Goal: Information Seeking & Learning: Check status

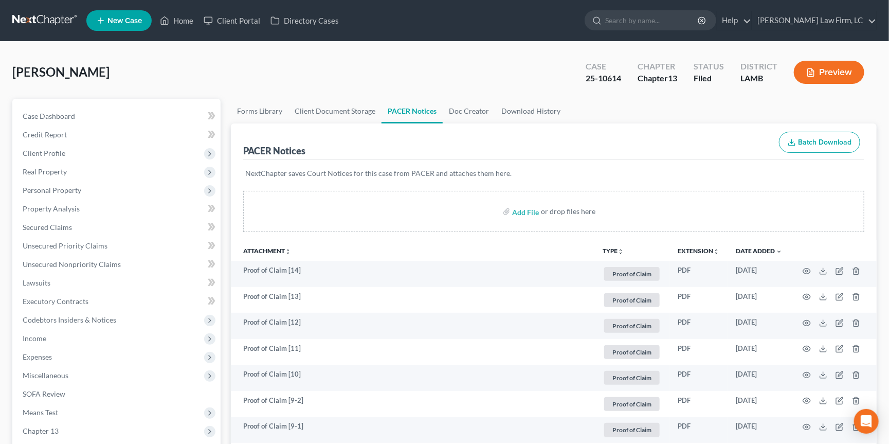
click at [43, 12] on link at bounding box center [45, 20] width 66 height 19
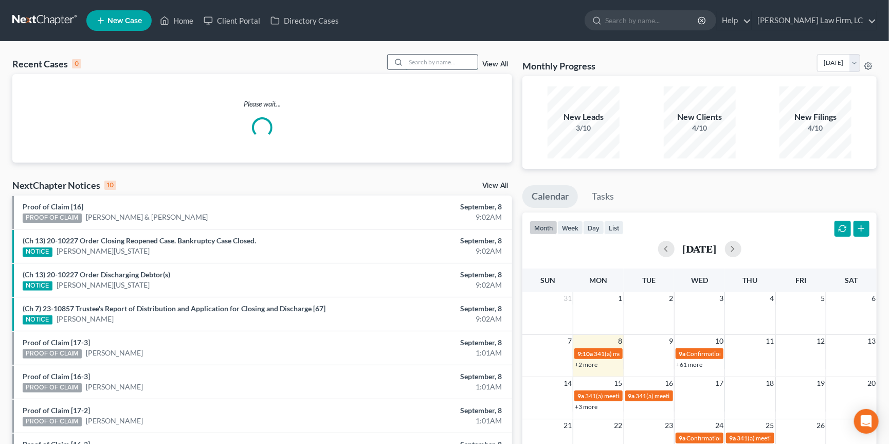
click at [437, 64] on input "search" at bounding box center [442, 61] width 72 height 15
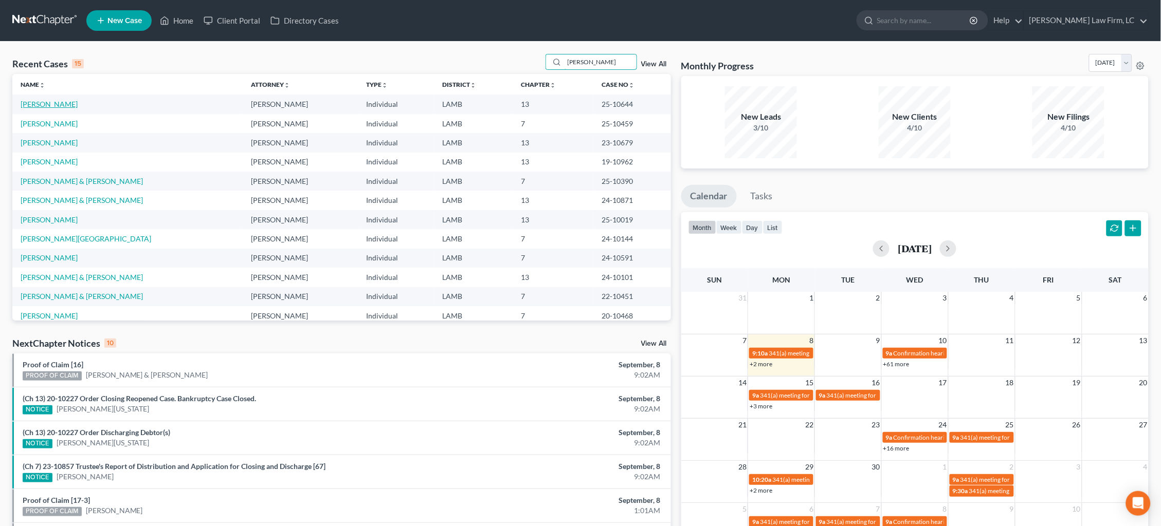
type input "Williams"
click at [58, 104] on link "Williams, Donkita" at bounding box center [49, 104] width 57 height 9
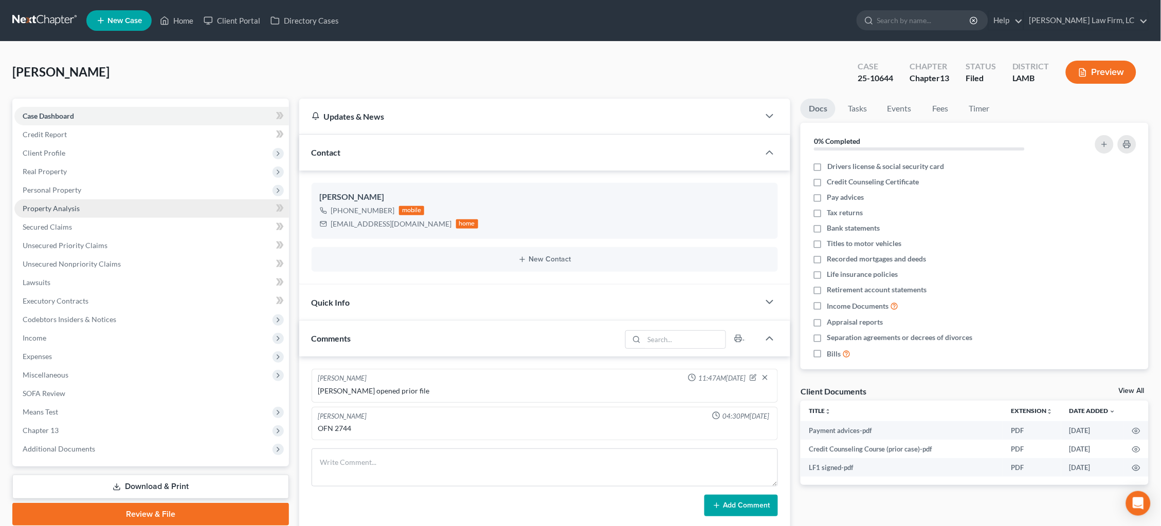
click at [68, 204] on span "Property Analysis" at bounding box center [51, 208] width 57 height 9
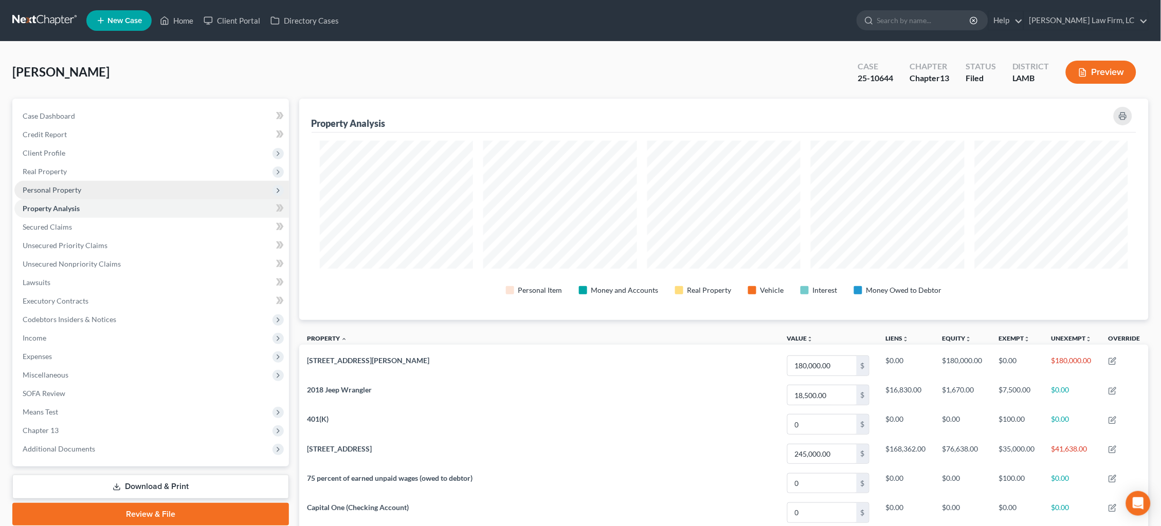
click at [67, 187] on span "Personal Property" at bounding box center [52, 190] width 59 height 9
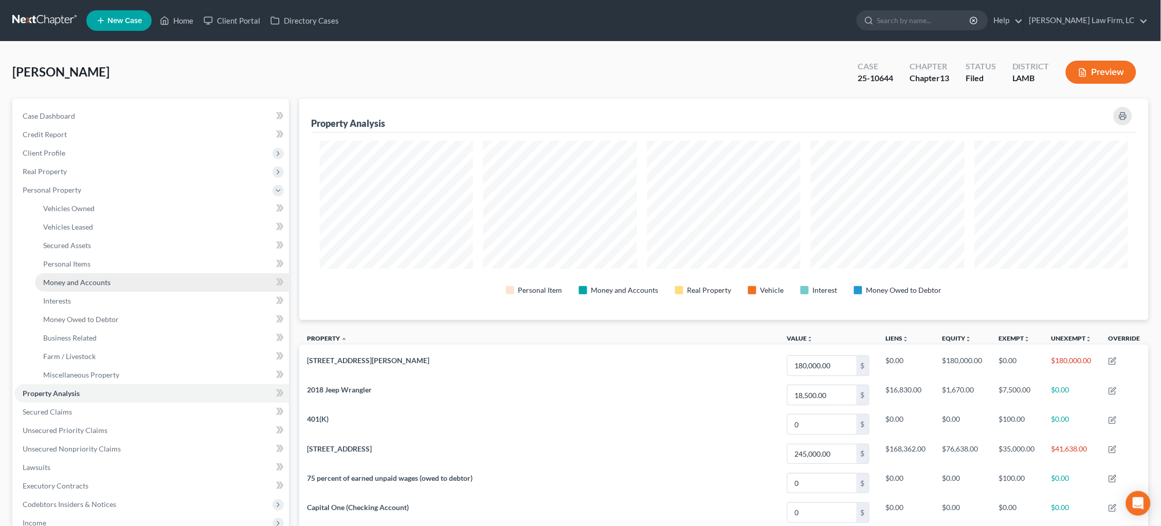
click at [81, 280] on span "Money and Accounts" at bounding box center [76, 282] width 67 height 9
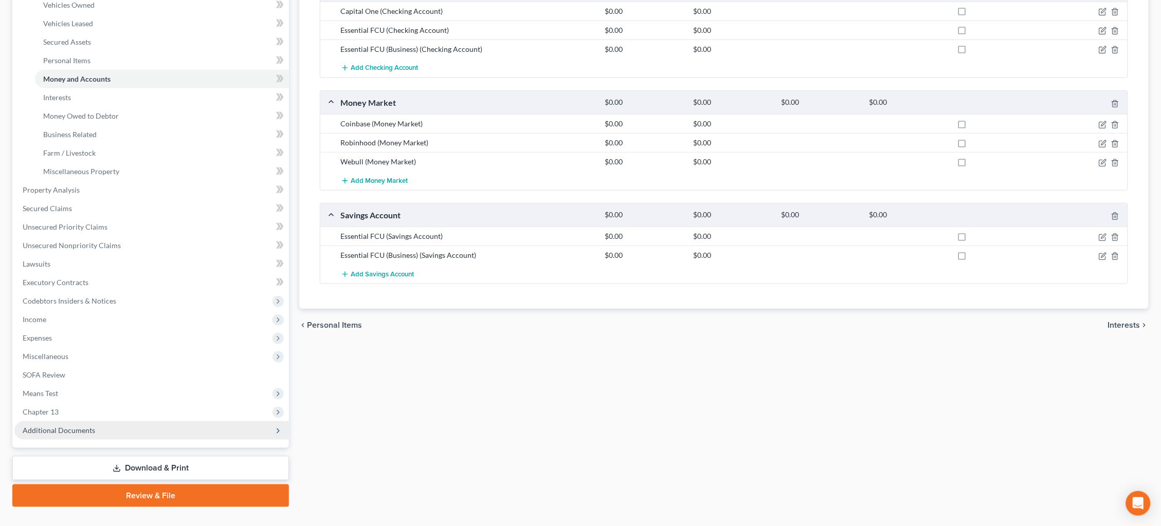
click at [97, 422] on span "Additional Documents" at bounding box center [151, 431] width 274 height 19
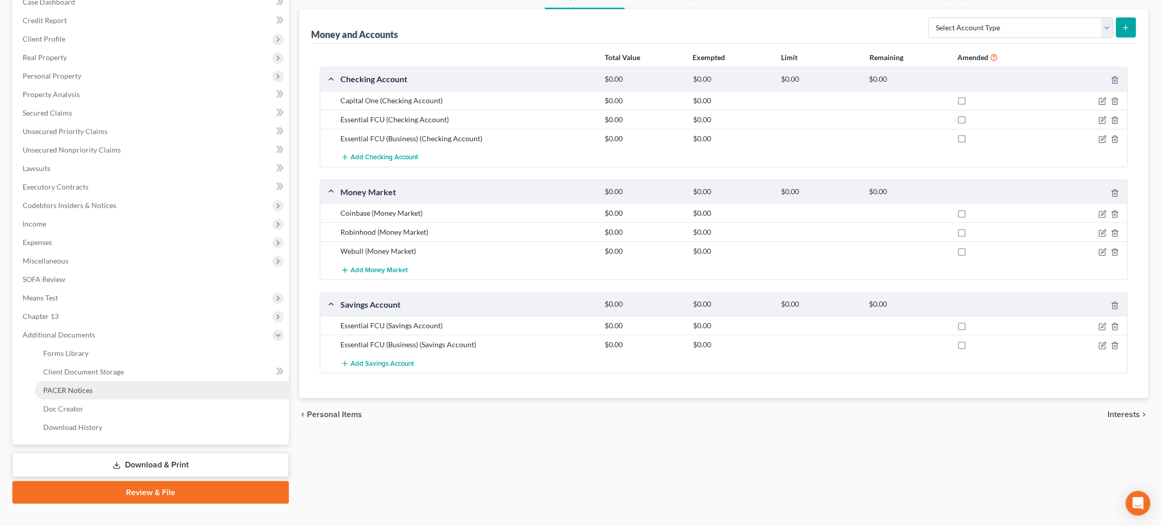
click at [98, 381] on link "PACER Notices" at bounding box center [162, 390] width 254 height 19
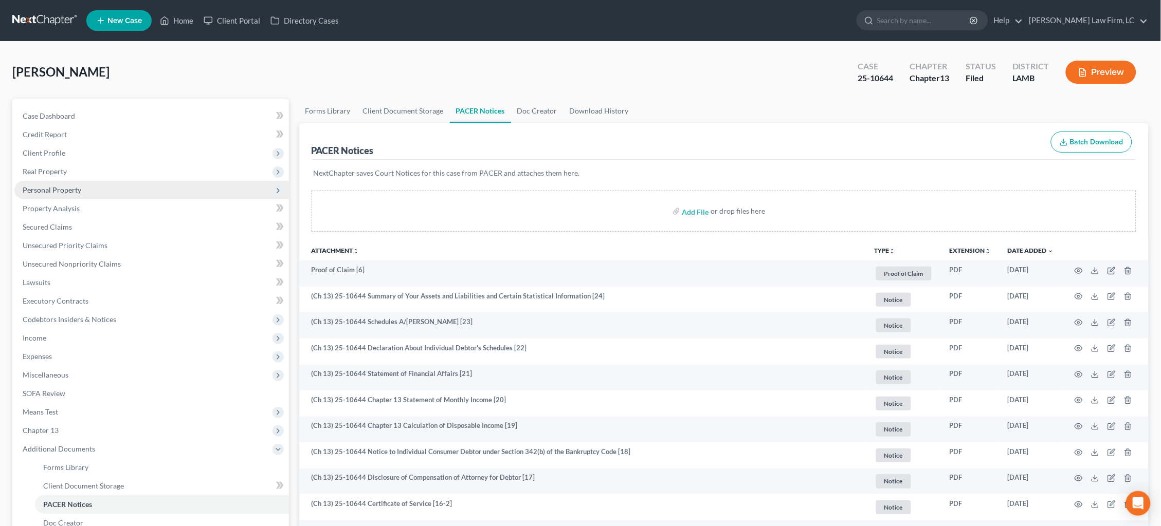
click at [75, 188] on span "Personal Property" at bounding box center [52, 190] width 59 height 9
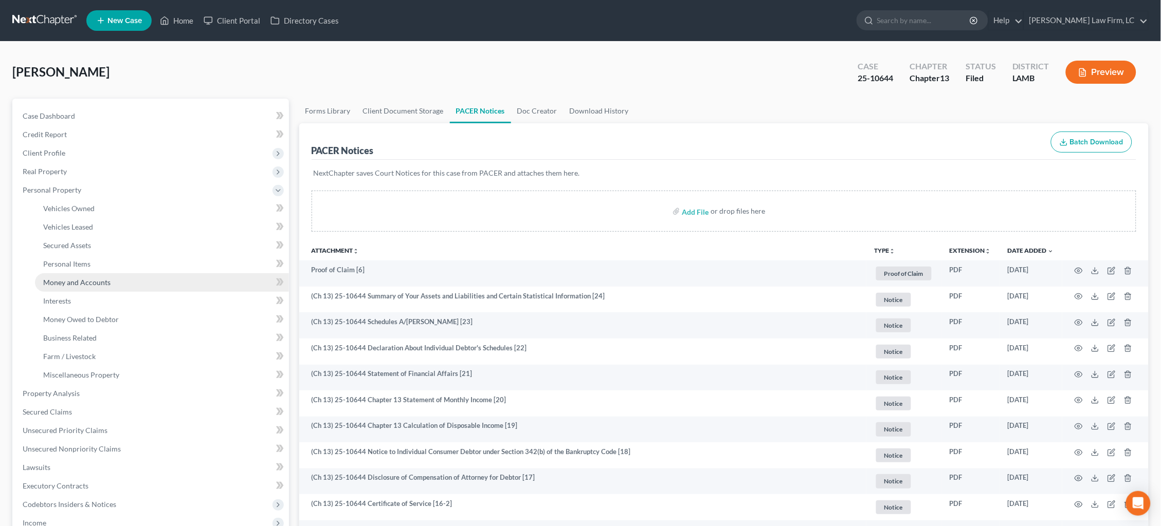
click at [87, 278] on span "Money and Accounts" at bounding box center [76, 282] width 67 height 9
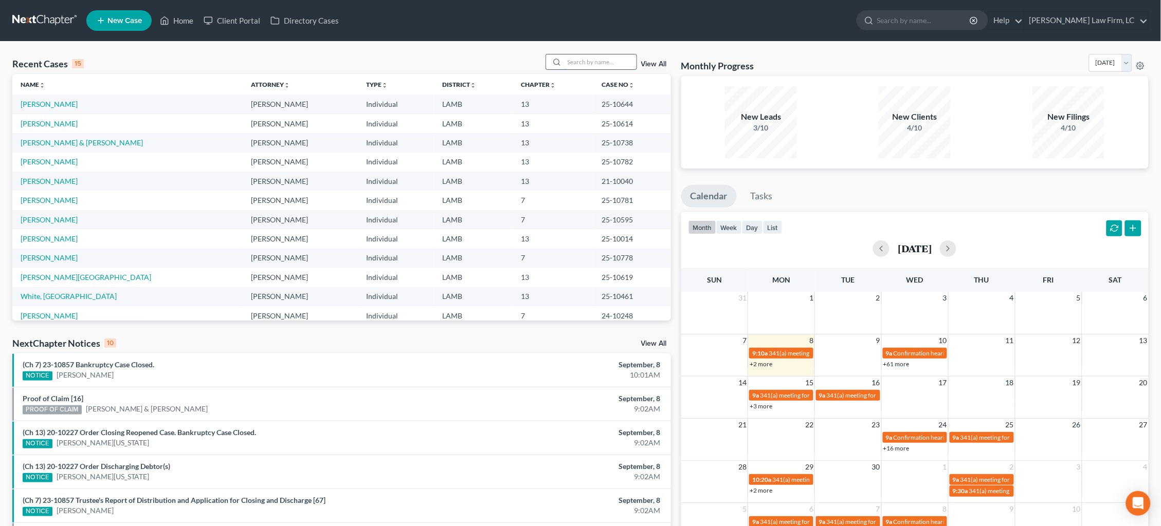
click at [615, 64] on input "search" at bounding box center [600, 61] width 72 height 15
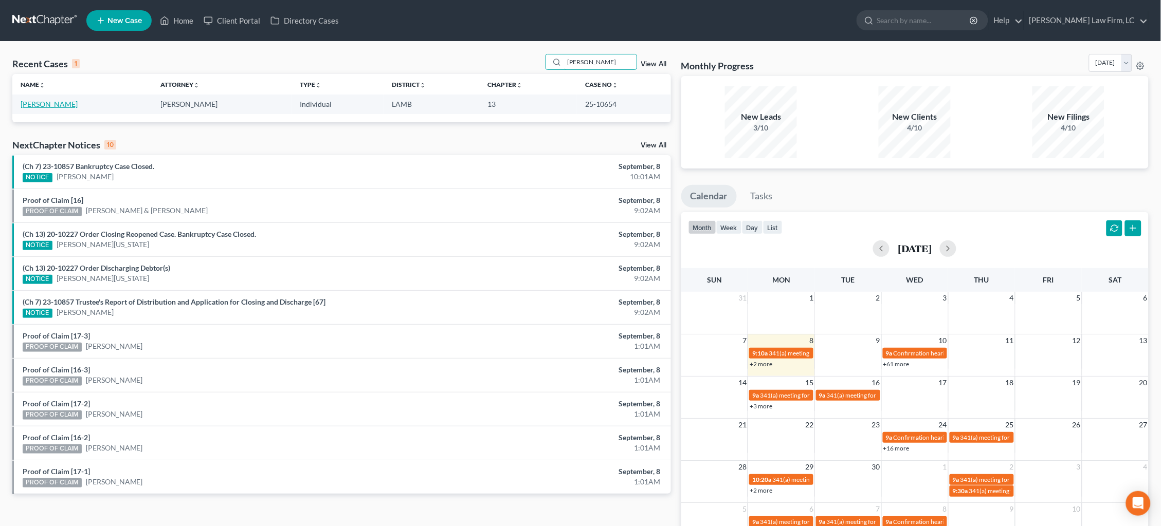
type input "cramer"
click at [38, 100] on link "Cramer, John" at bounding box center [49, 104] width 57 height 9
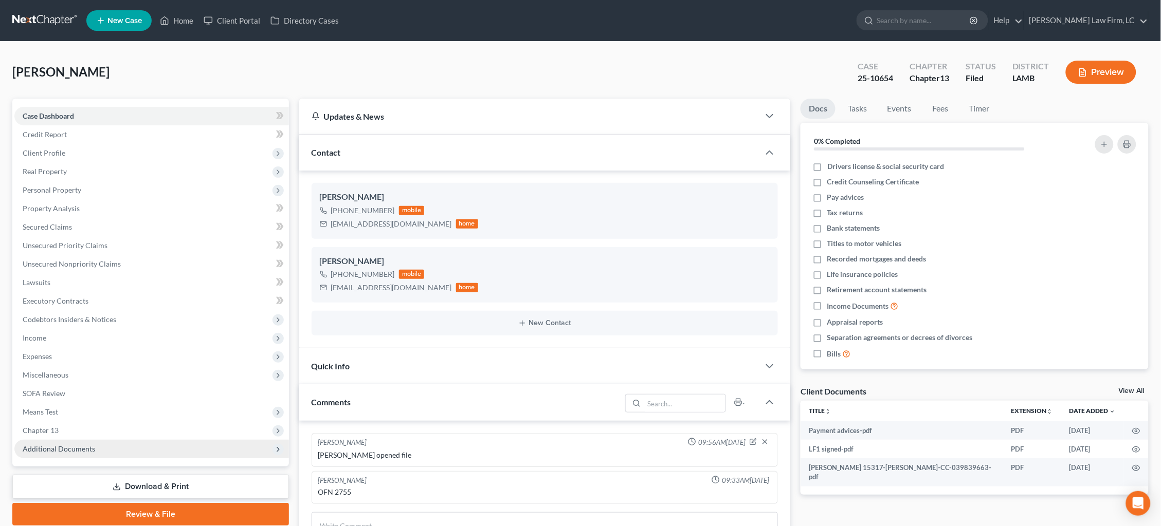
click at [129, 440] on span "Additional Documents" at bounding box center [151, 449] width 274 height 19
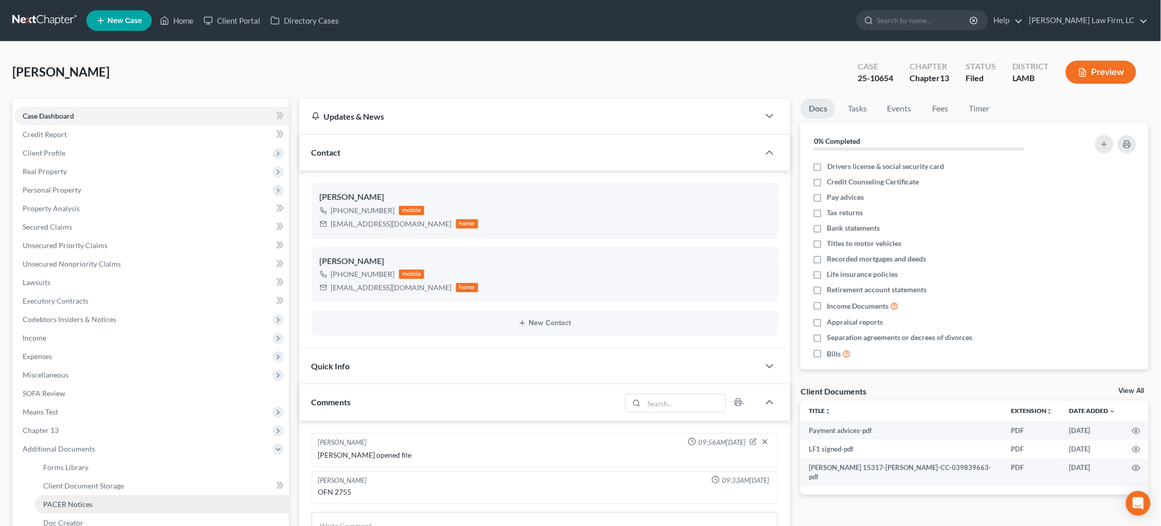
click at [117, 496] on link "PACER Notices" at bounding box center [162, 505] width 254 height 19
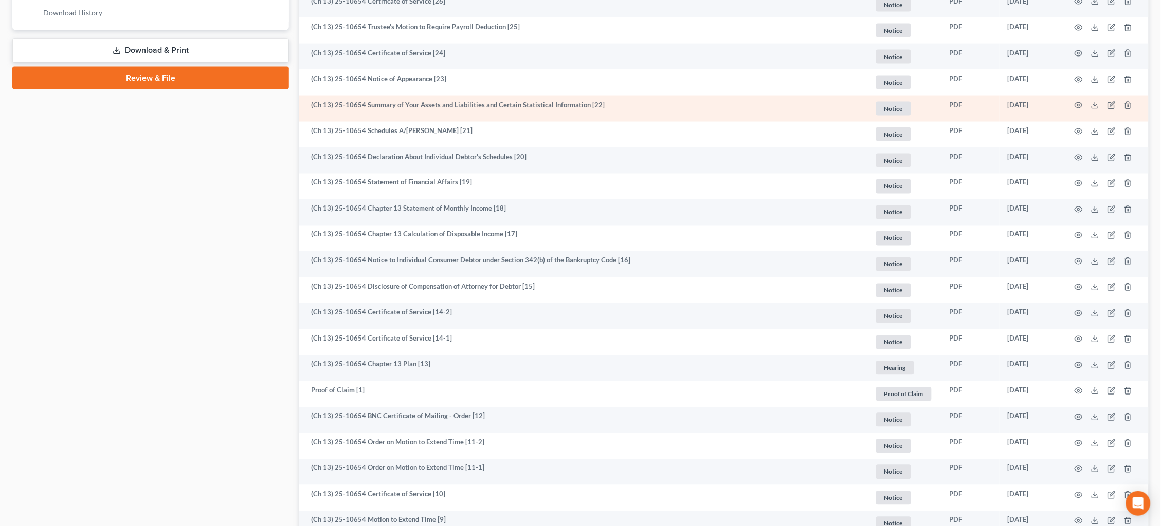
scroll to position [529, 0]
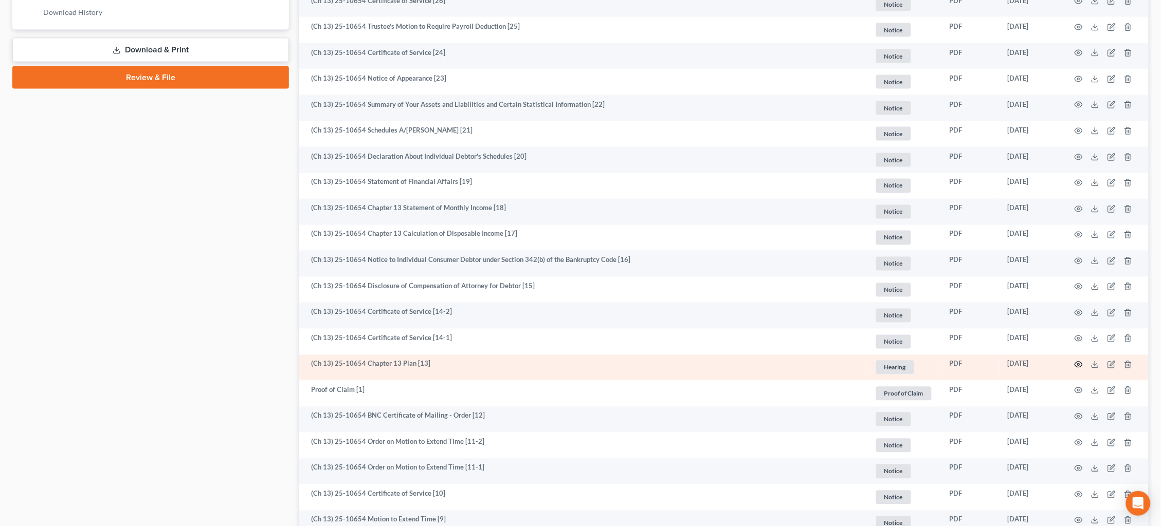
click at [1078, 361] on icon "button" at bounding box center [1078, 365] width 8 height 8
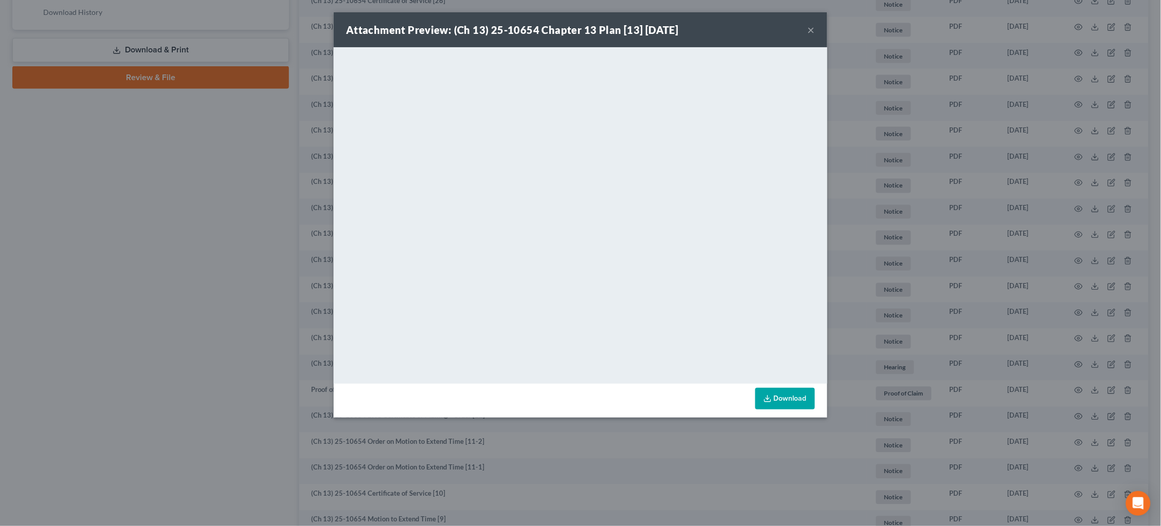
click at [173, 69] on div "Attachment Preview: (Ch 13) 25-10654 Chapter 13 Plan [13] 08/28/2025 × <object …" at bounding box center [580, 263] width 1161 height 526
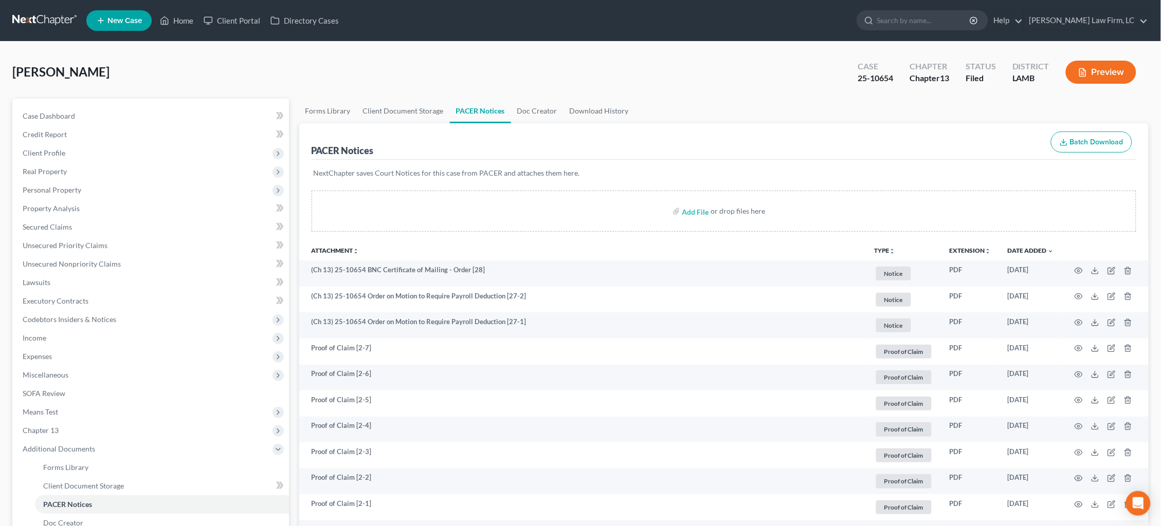
scroll to position [0, 0]
click at [50, 22] on link at bounding box center [45, 20] width 66 height 19
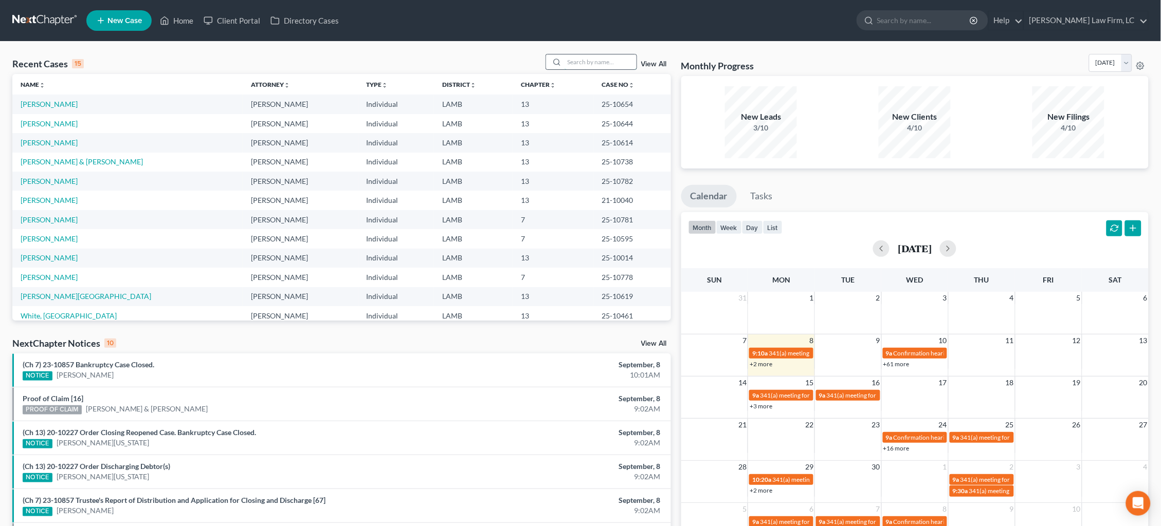
click at [591, 57] on input "search" at bounding box center [600, 61] width 72 height 15
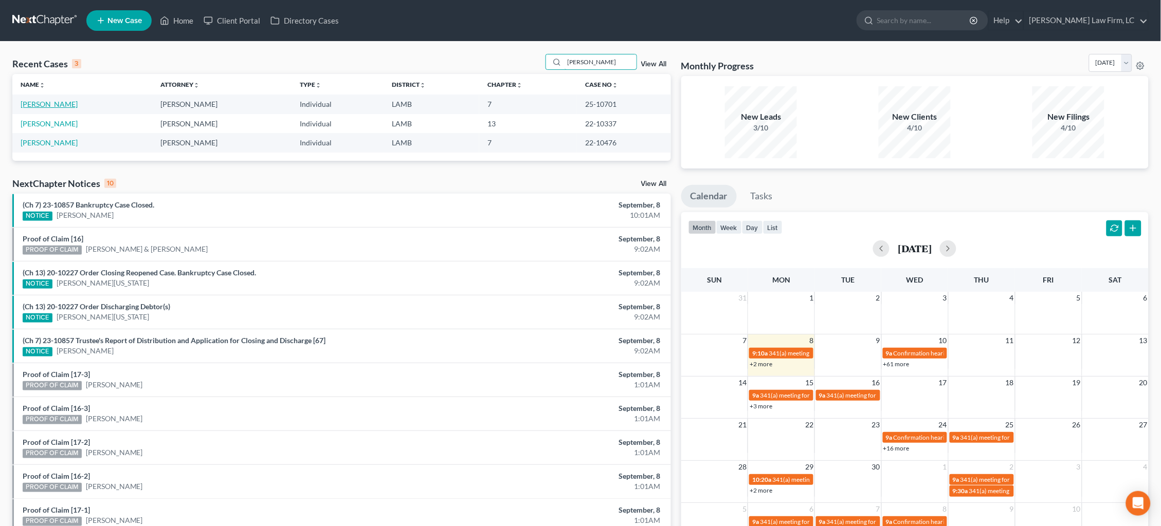
type input "hopkins"
click at [59, 105] on link "Hopkins, Jennifer" at bounding box center [49, 104] width 57 height 9
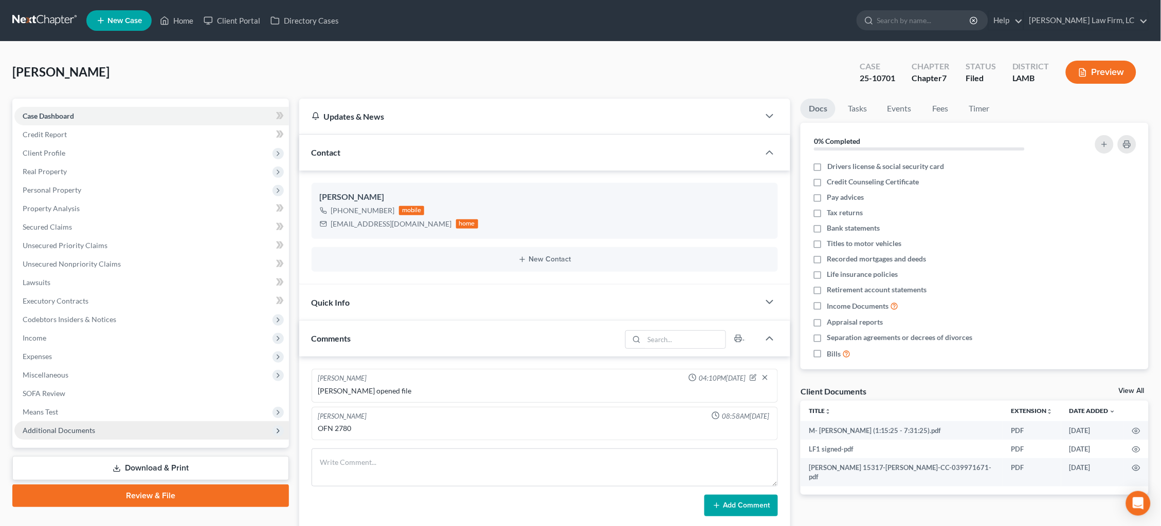
click at [162, 426] on span "Additional Documents" at bounding box center [151, 431] width 274 height 19
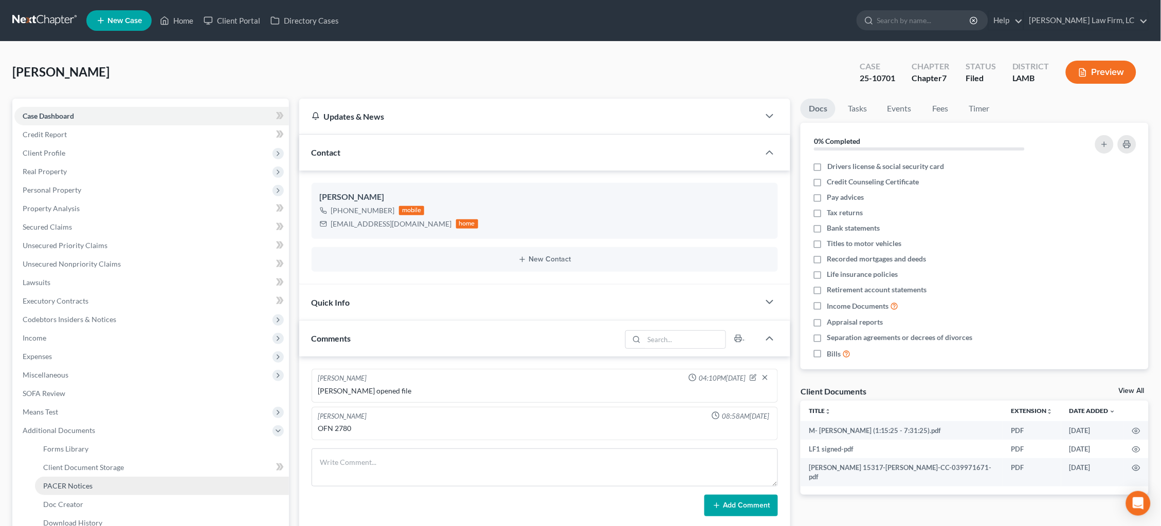
click at [125, 477] on link "PACER Notices" at bounding box center [162, 486] width 254 height 19
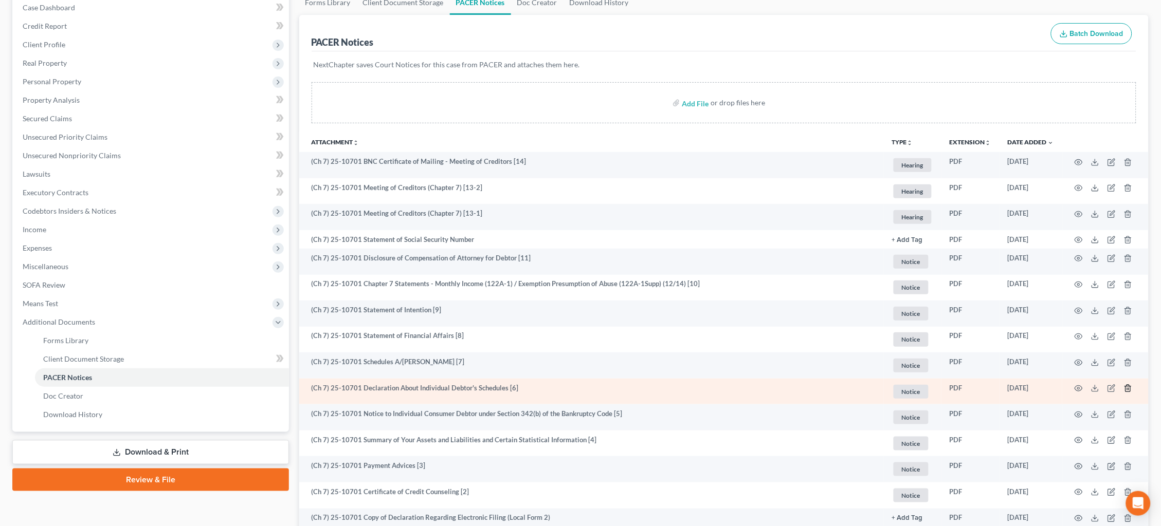
scroll to position [81, 0]
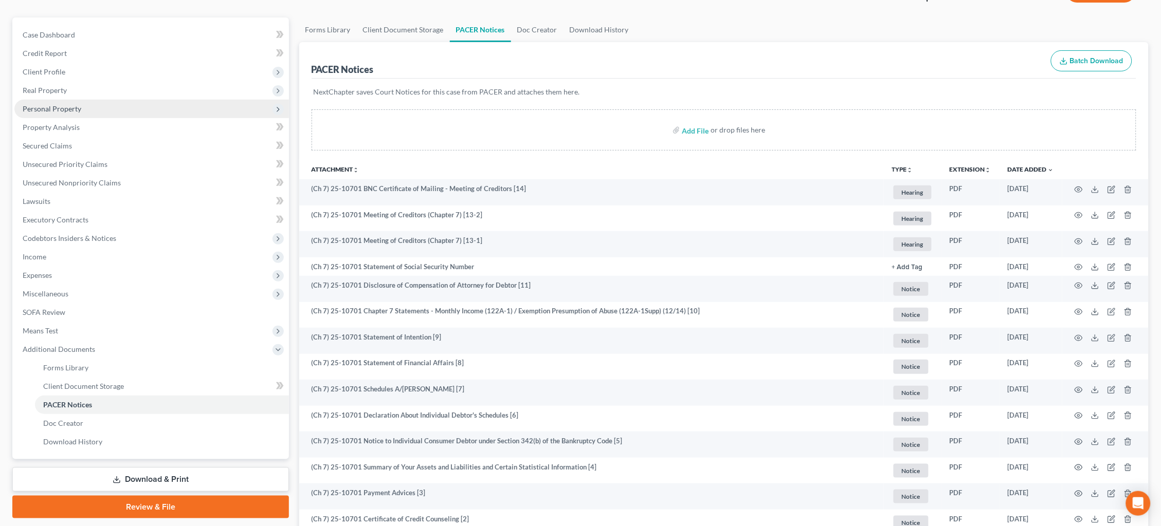
drag, startPoint x: 92, startPoint y: 120, endPoint x: 91, endPoint y: 111, distance: 9.3
click at [91, 119] on link "Property Analysis" at bounding box center [151, 127] width 274 height 19
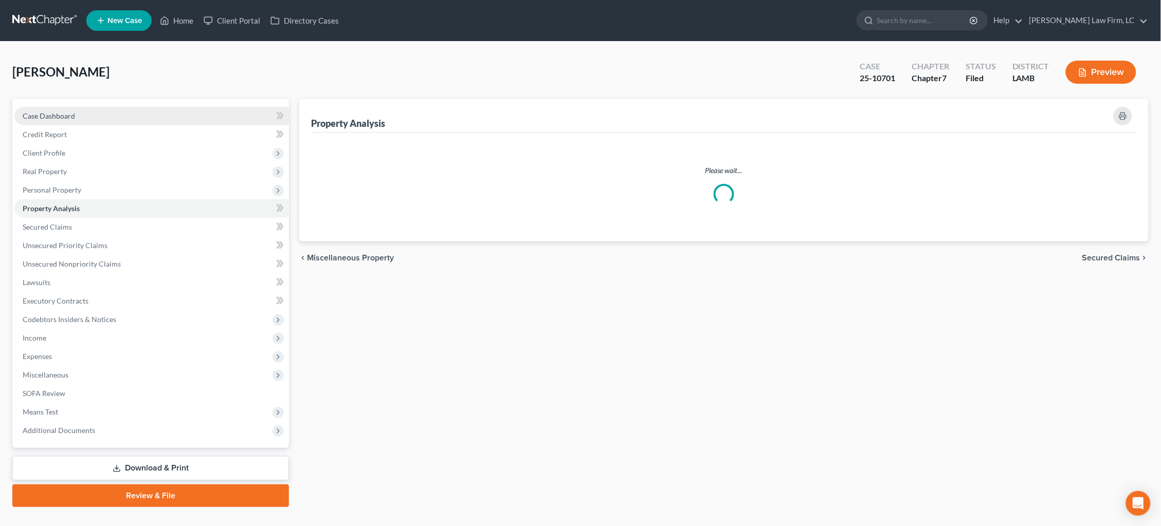
click at [94, 107] on link "Case Dashboard" at bounding box center [151, 116] width 274 height 19
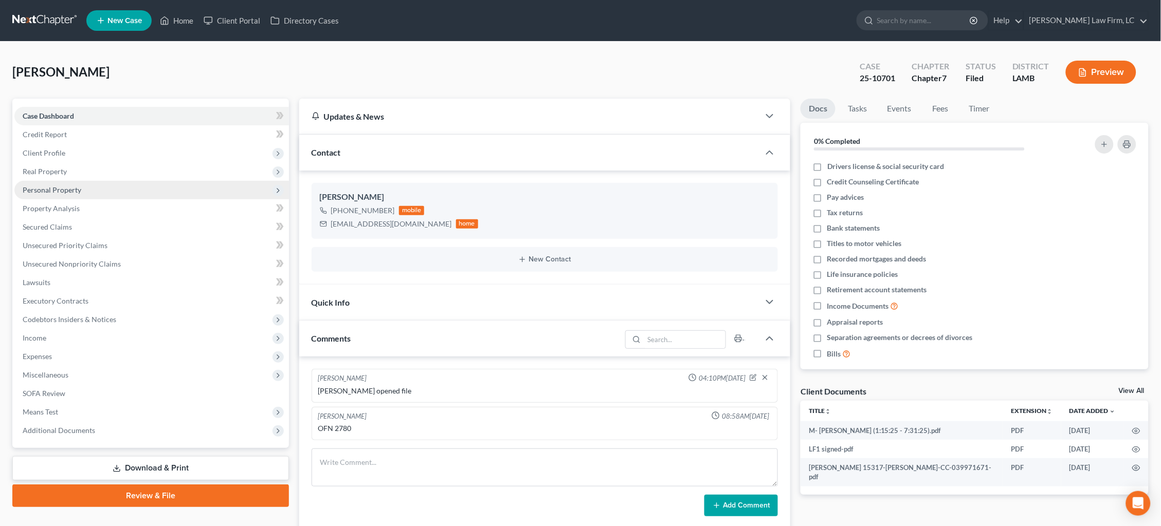
click at [110, 189] on span "Personal Property" at bounding box center [151, 190] width 274 height 19
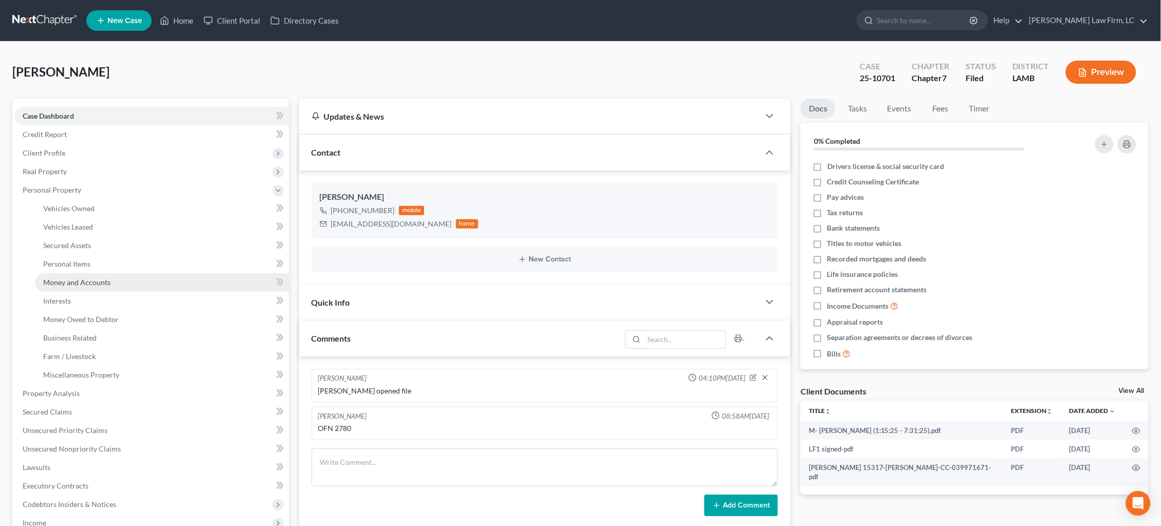
click at [107, 278] on span "Money and Accounts" at bounding box center [76, 282] width 67 height 9
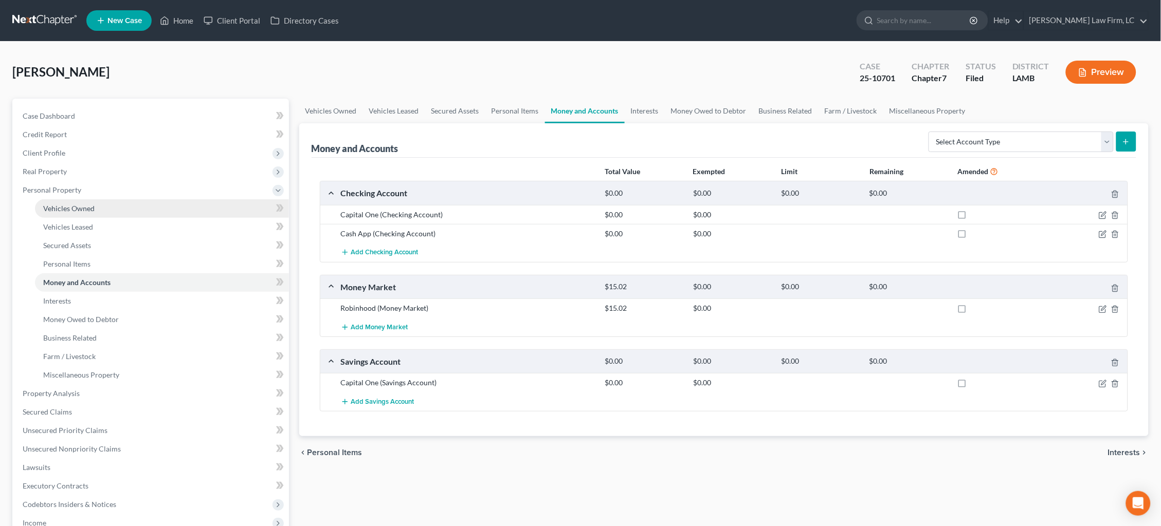
click at [78, 204] on span "Vehicles Owned" at bounding box center [68, 208] width 51 height 9
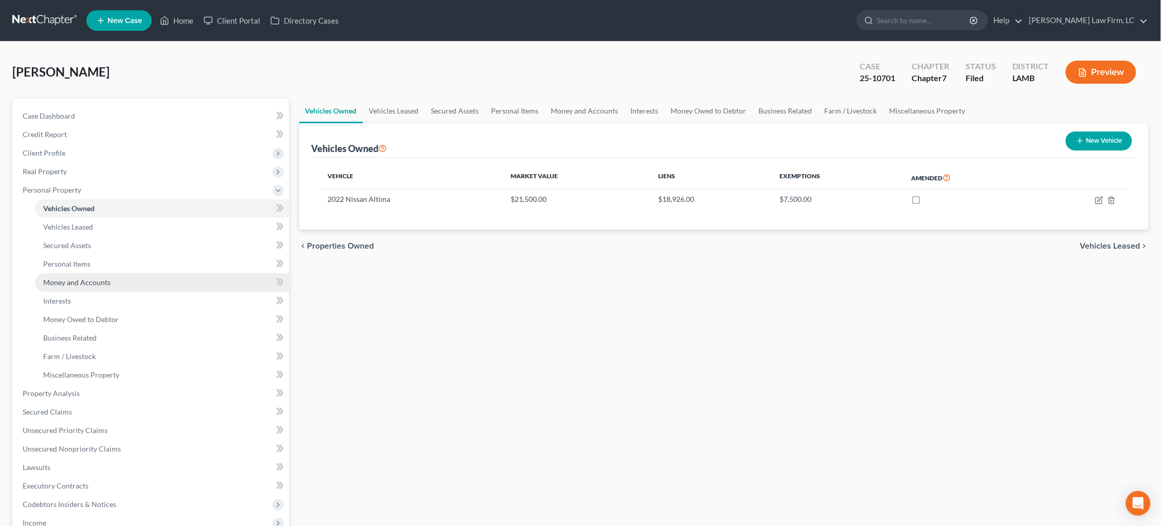
click at [118, 278] on link "Money and Accounts" at bounding box center [162, 282] width 254 height 19
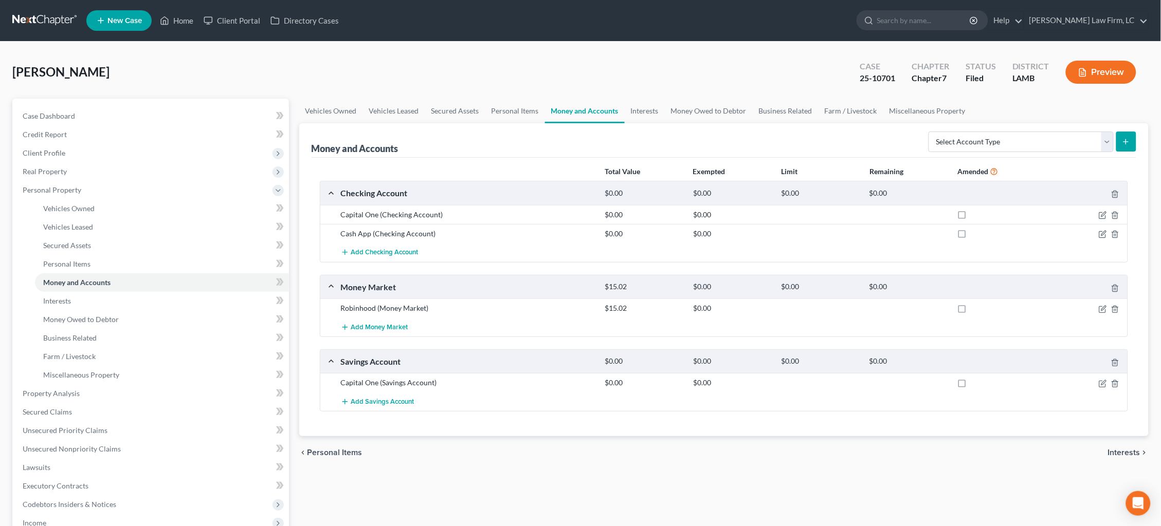
click at [1095, 75] on button "Preview" at bounding box center [1101, 72] width 70 height 23
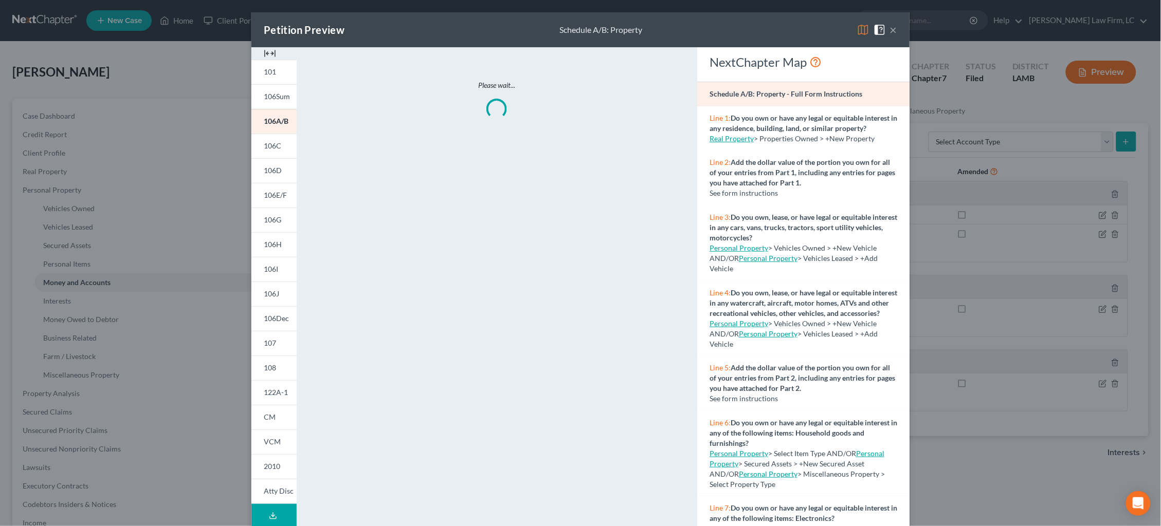
click at [865, 31] on img at bounding box center [863, 30] width 12 height 12
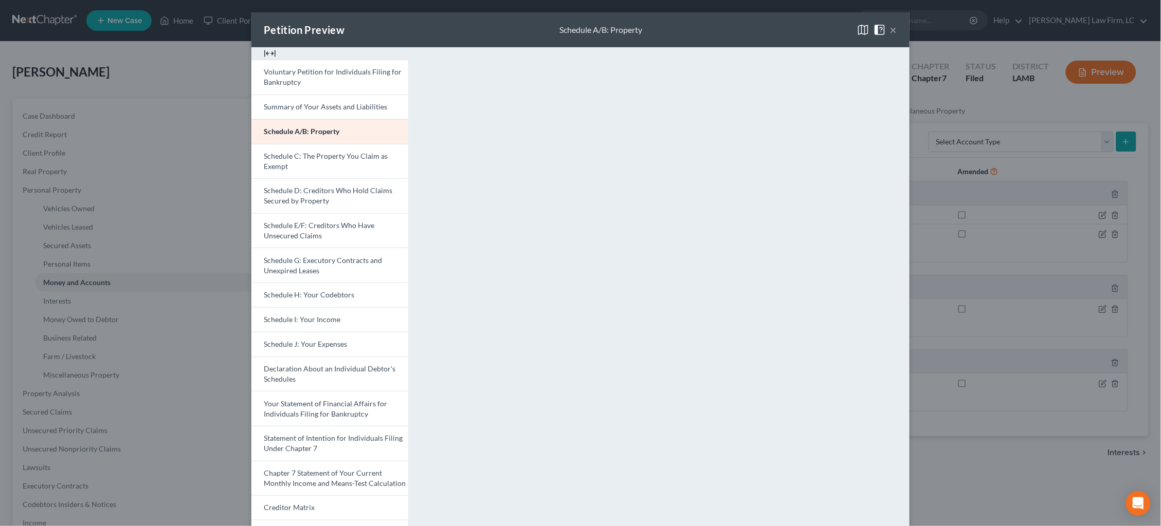
click at [107, 107] on div "Petition Preview Schedule A/B: Property × Voluntary Petition for Individuals Fi…" at bounding box center [580, 263] width 1161 height 526
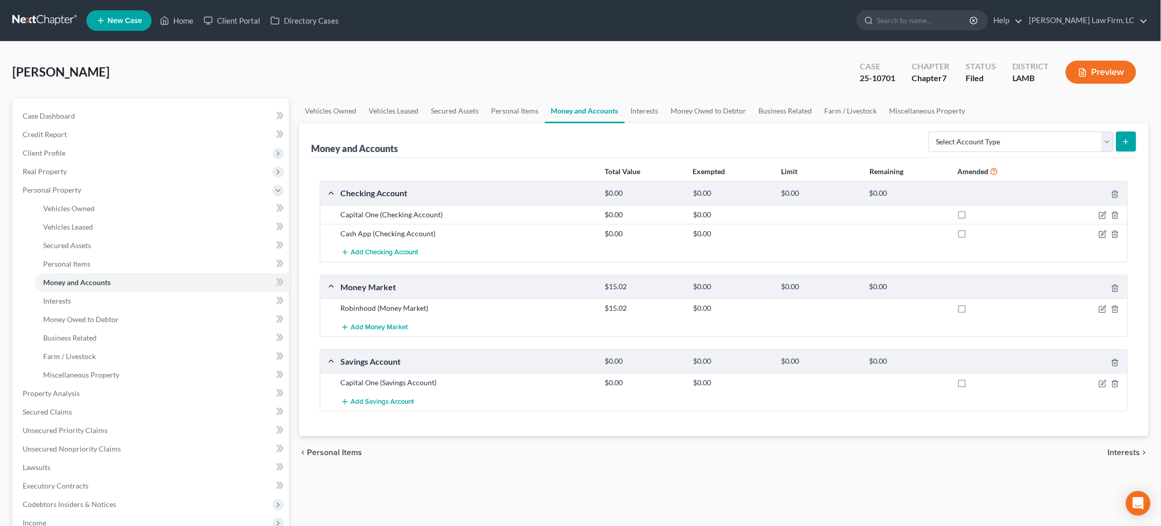
click at [44, 20] on link at bounding box center [45, 20] width 66 height 19
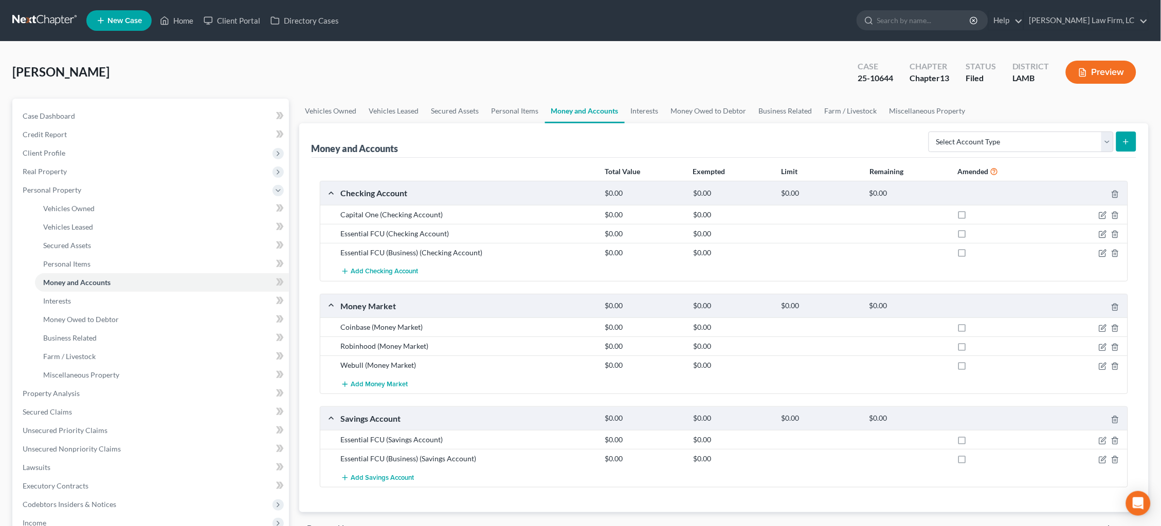
click at [42, 16] on link at bounding box center [45, 20] width 66 height 19
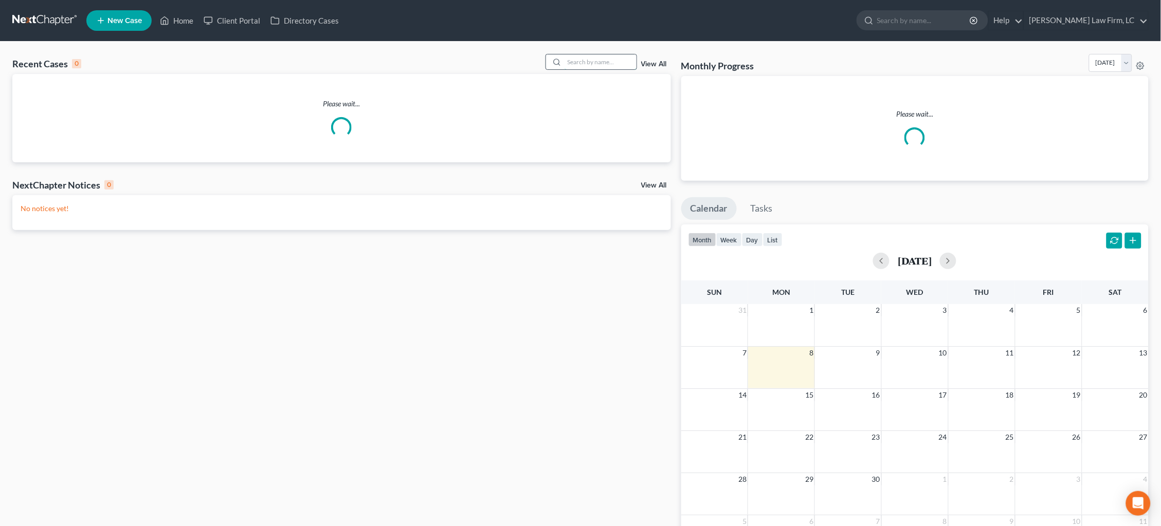
click at [592, 60] on input "search" at bounding box center [600, 61] width 72 height 15
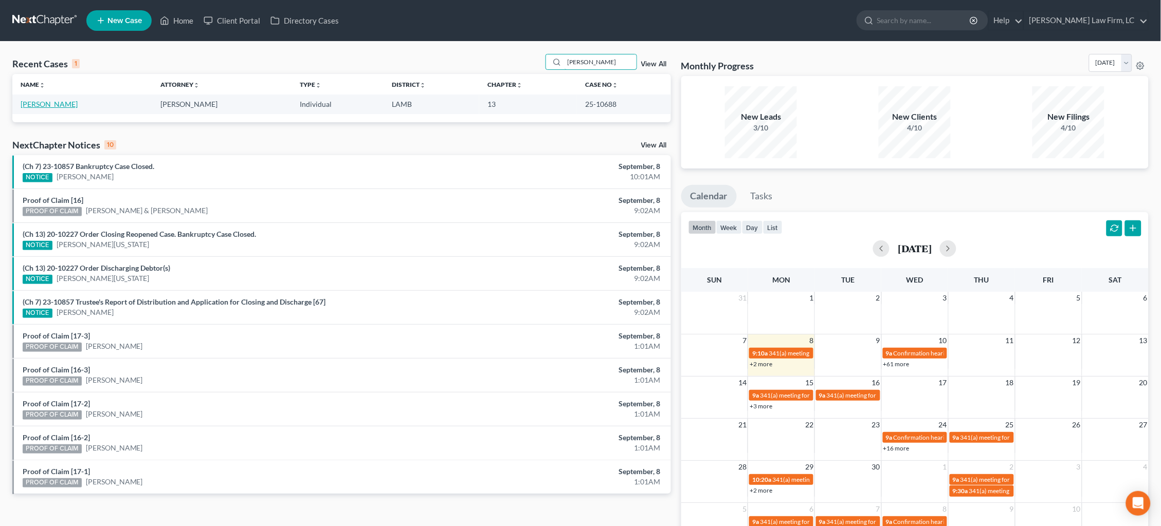
type input "[PERSON_NAME]"
click at [39, 105] on link "[PERSON_NAME]" at bounding box center [49, 104] width 57 height 9
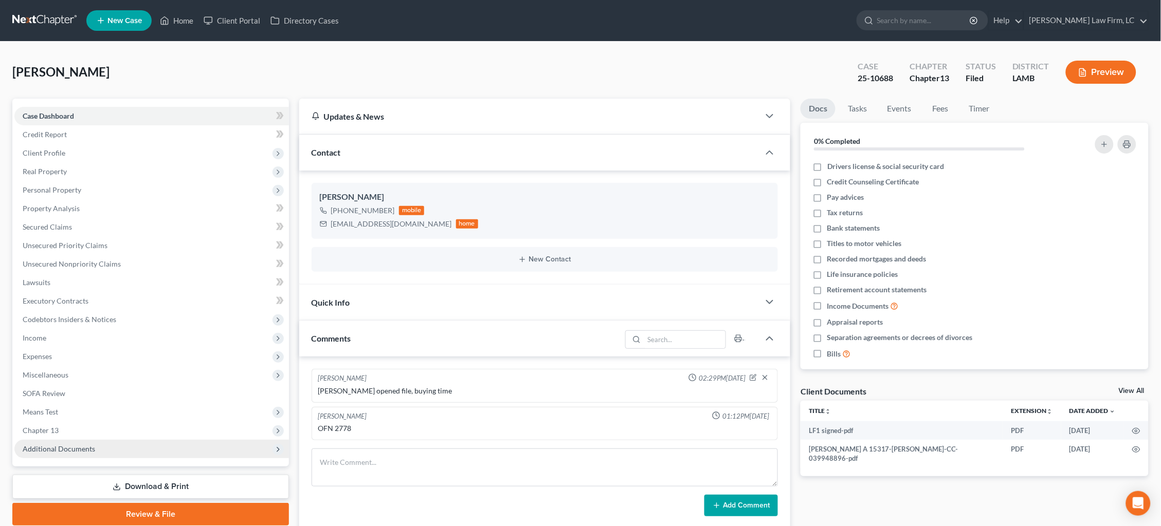
click at [84, 445] on span "Additional Documents" at bounding box center [59, 449] width 72 height 9
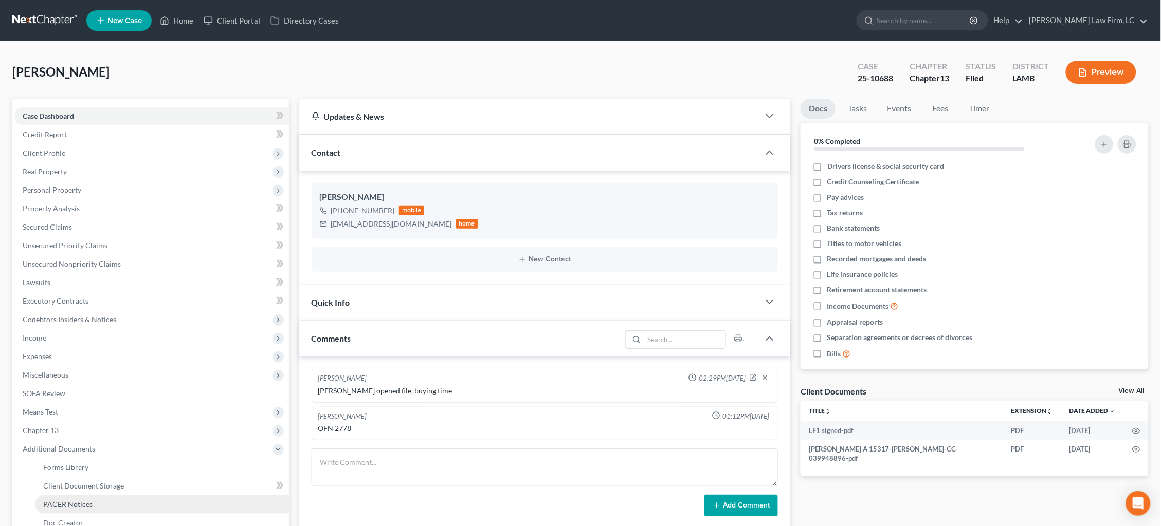
click at [76, 500] on span "PACER Notices" at bounding box center [67, 504] width 49 height 9
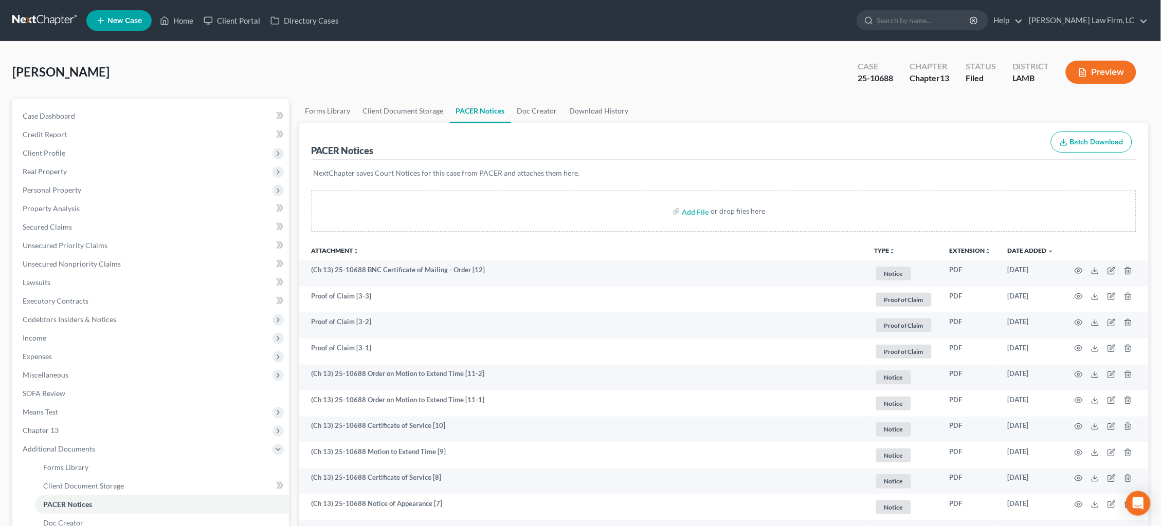
click at [48, 23] on link at bounding box center [45, 20] width 66 height 19
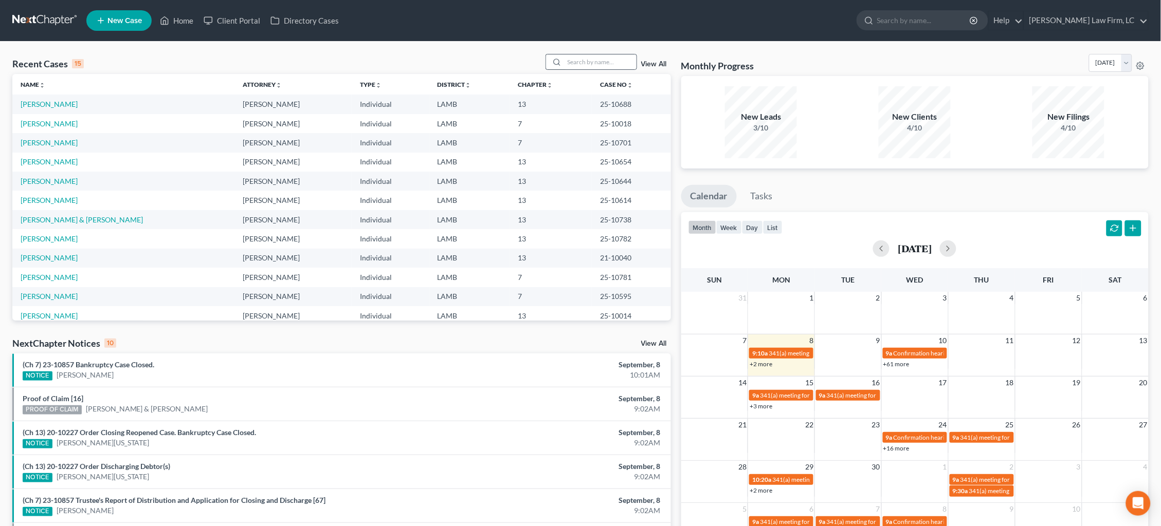
click at [613, 73] on div "Recent Cases 15 View All" at bounding box center [341, 64] width 658 height 20
click at [612, 68] on input "search" at bounding box center [600, 61] width 72 height 15
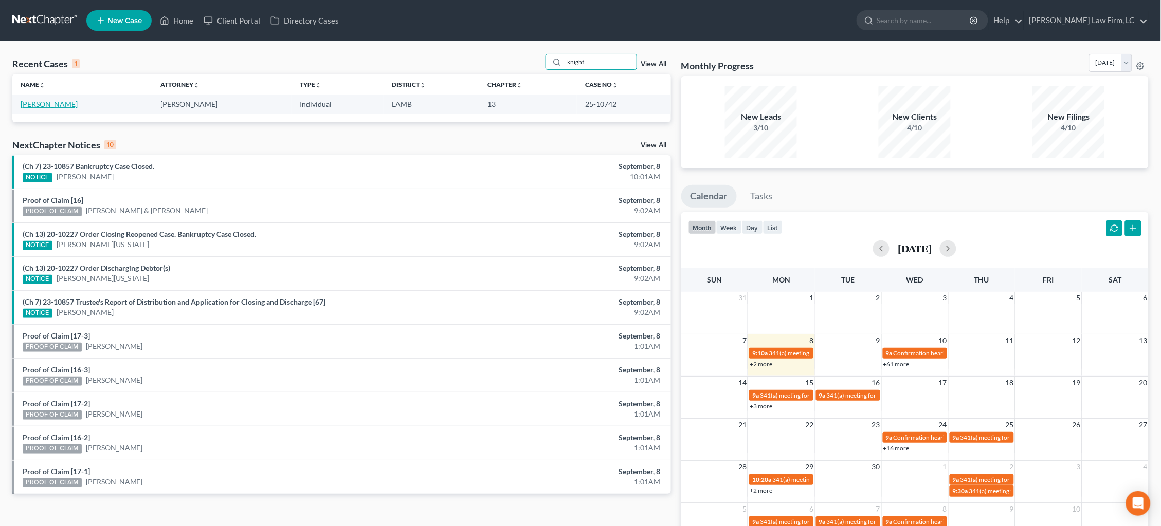
type input "knight"
click at [38, 105] on link "Knight, Angela" at bounding box center [49, 104] width 57 height 9
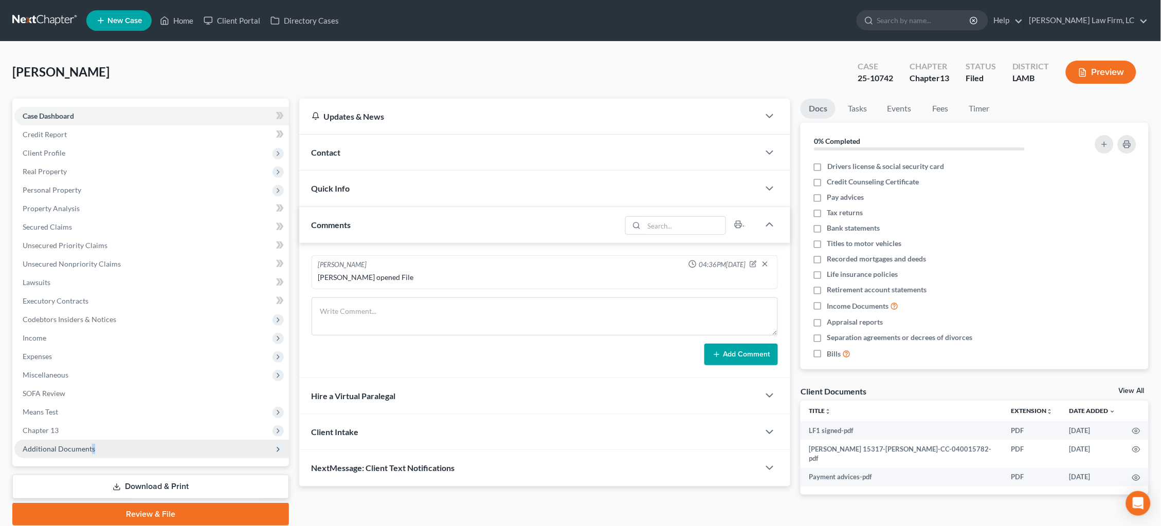
click at [91, 445] on span "Additional Documents" at bounding box center [59, 449] width 72 height 9
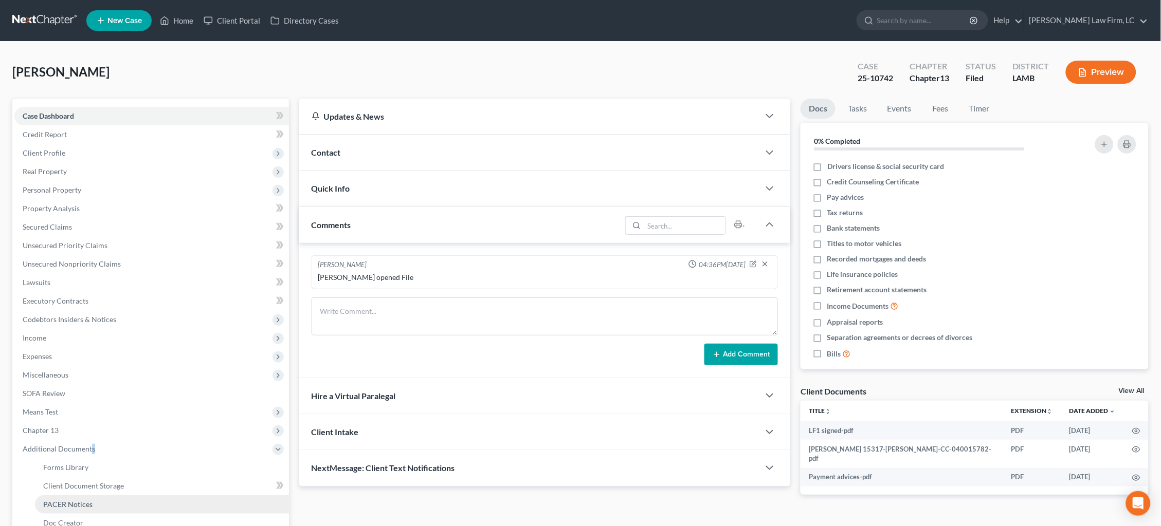
click at [96, 496] on link "PACER Notices" at bounding box center [162, 505] width 254 height 19
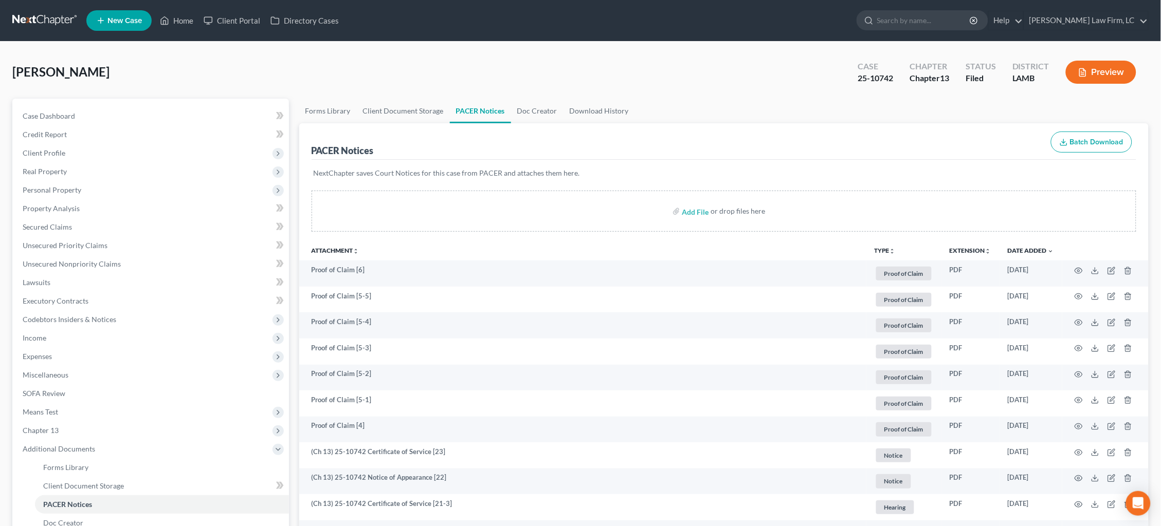
drag, startPoint x: 40, startPoint y: 40, endPoint x: 43, endPoint y: 30, distance: 9.9
click at [40, 39] on nav "Home New Case Client Portal Directory Cases Dickson Law Firm, LC dam@dicksonlaw…" at bounding box center [580, 20] width 1161 height 41
click at [47, 20] on link at bounding box center [45, 20] width 66 height 19
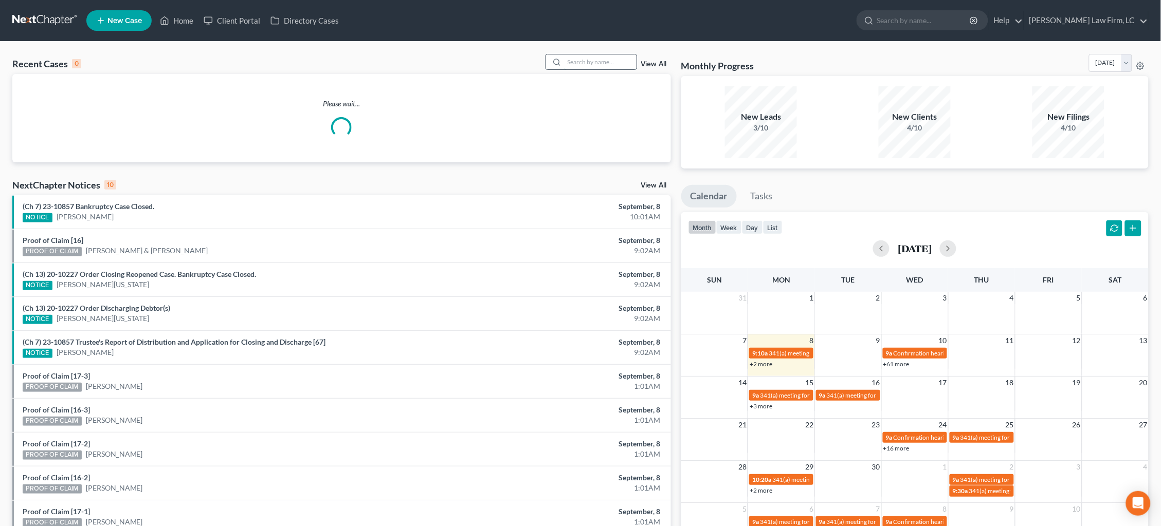
click at [632, 65] on input "search" at bounding box center [600, 61] width 72 height 15
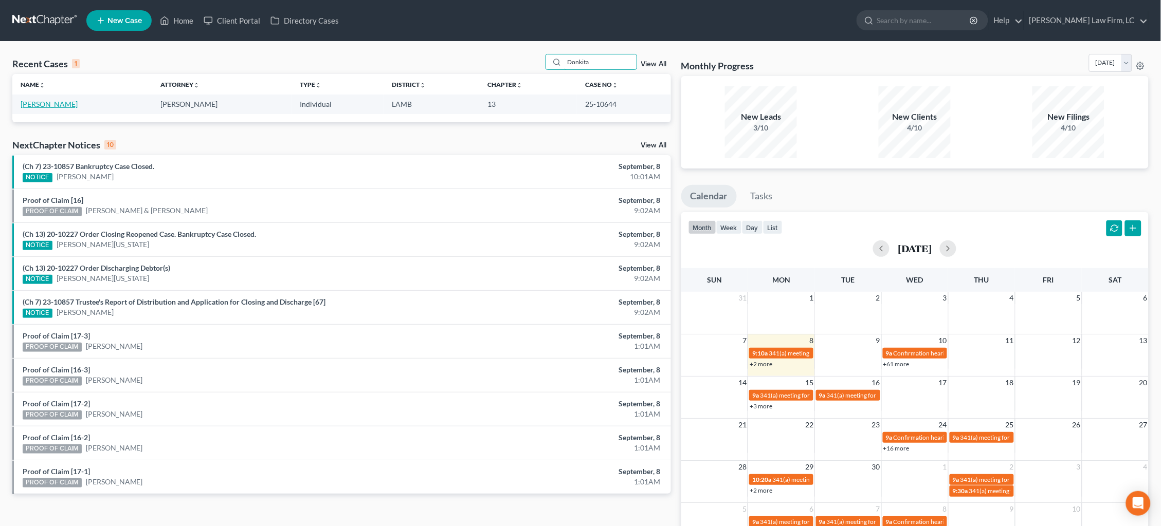
type input "Donkita"
click at [69, 100] on link "[PERSON_NAME]" at bounding box center [49, 104] width 57 height 9
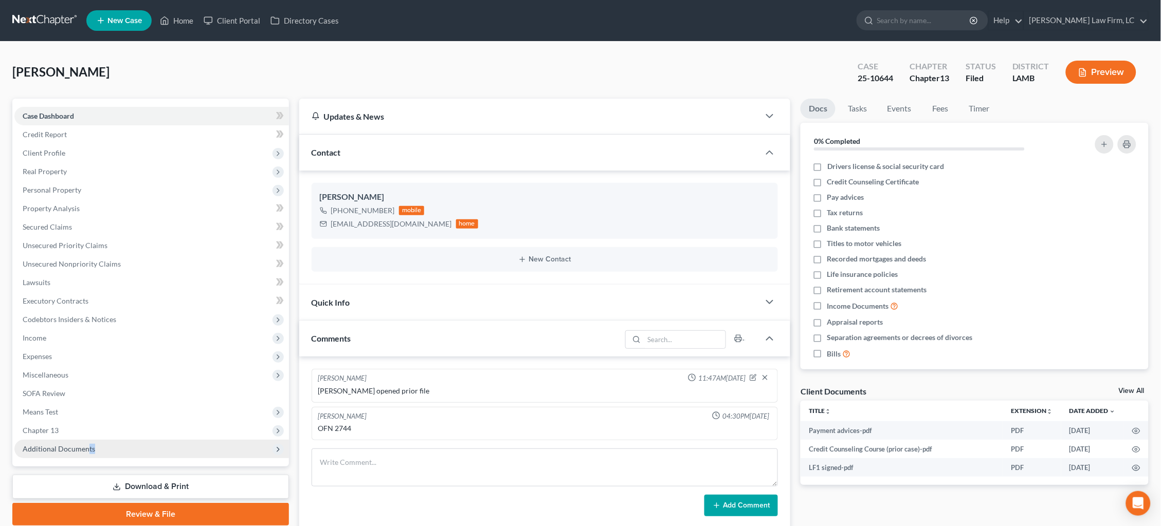
click at [86, 442] on span "Additional Documents" at bounding box center [151, 449] width 274 height 19
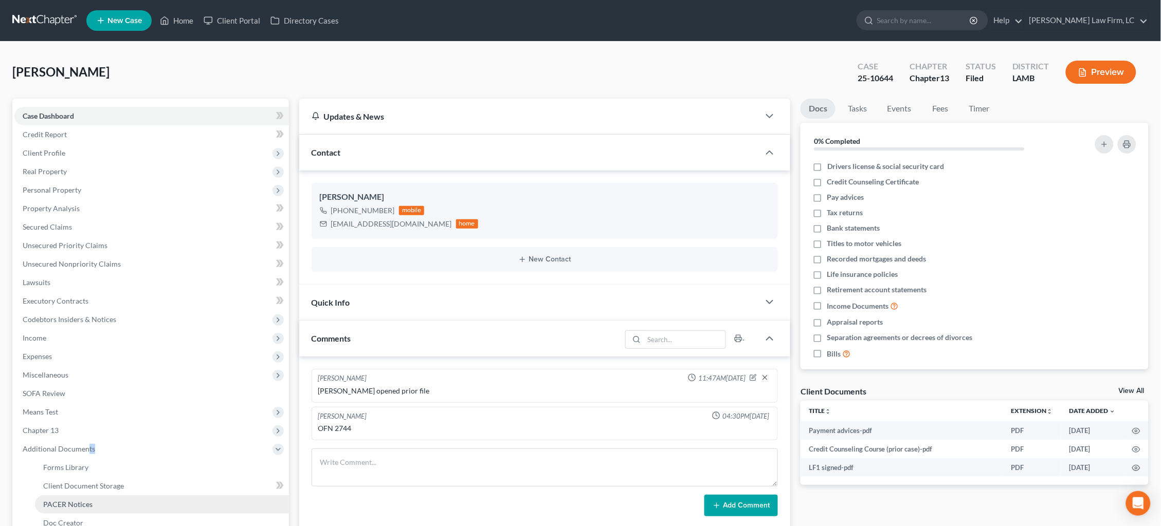
click at [83, 500] on span "PACER Notices" at bounding box center [67, 504] width 49 height 9
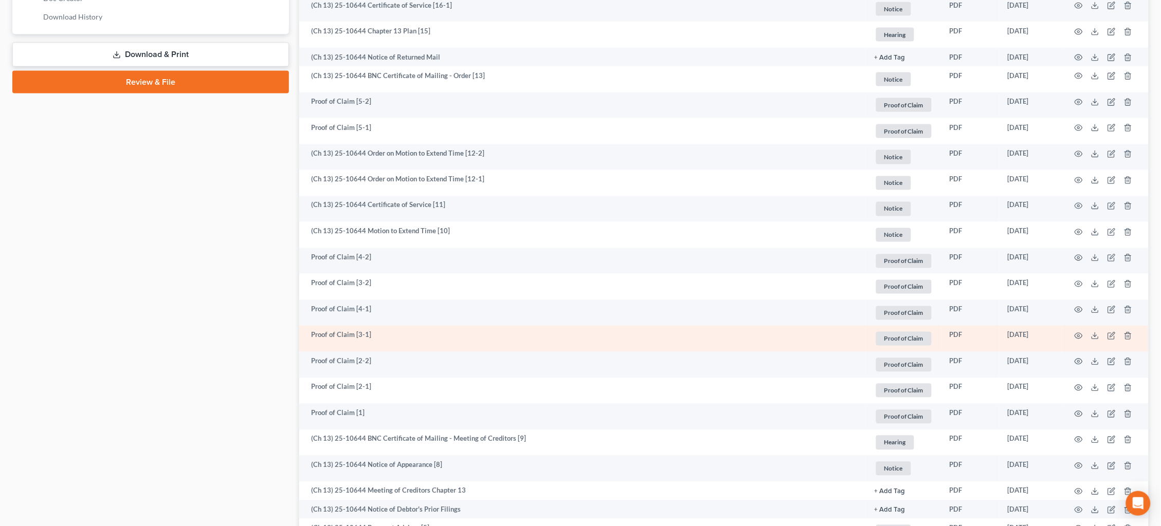
scroll to position [530, 0]
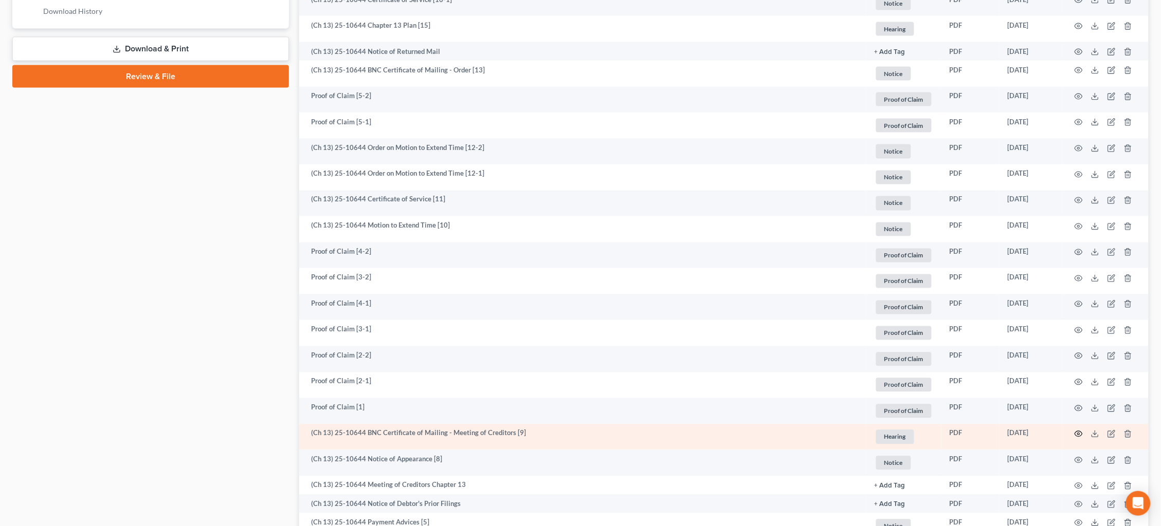
click at [1078, 430] on icon "button" at bounding box center [1078, 434] width 8 height 8
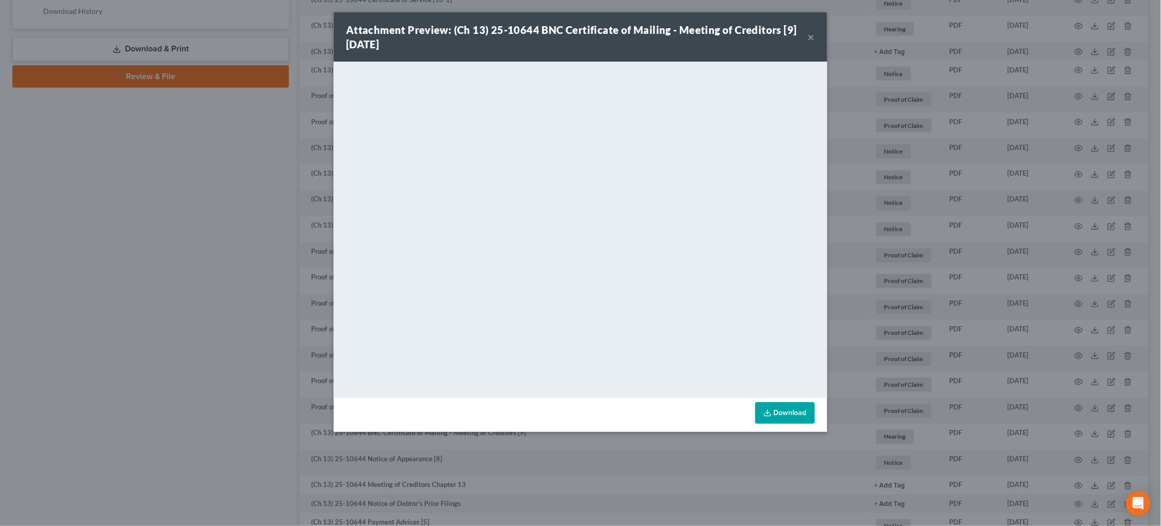
click at [192, 331] on div "Attachment Preview: (Ch 13) 25-10644 BNC Certificate of Mailing - Meeting of Cr…" at bounding box center [580, 263] width 1161 height 526
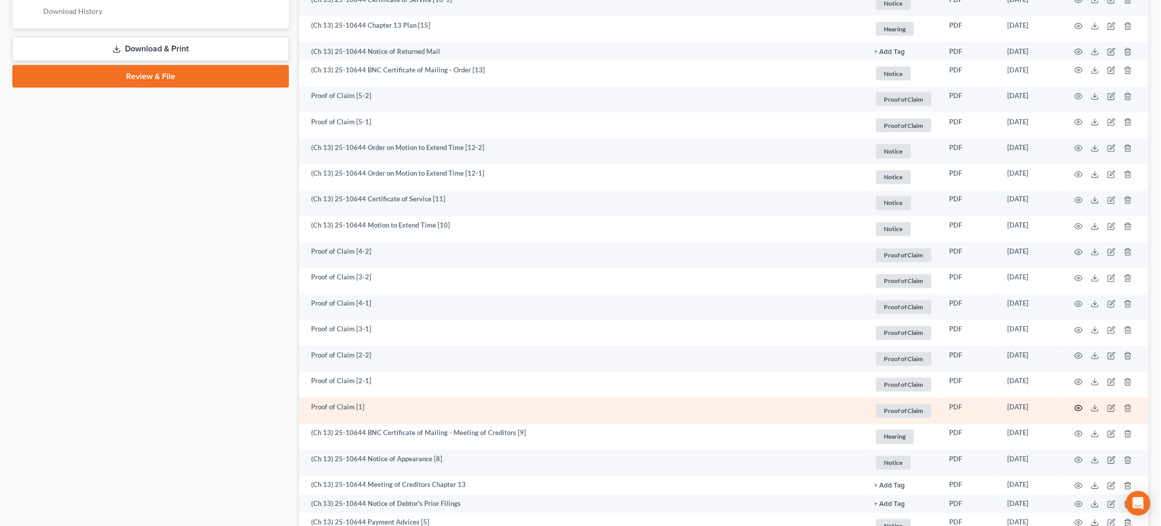
click at [1075, 406] on icon "button" at bounding box center [1079, 409] width 8 height 6
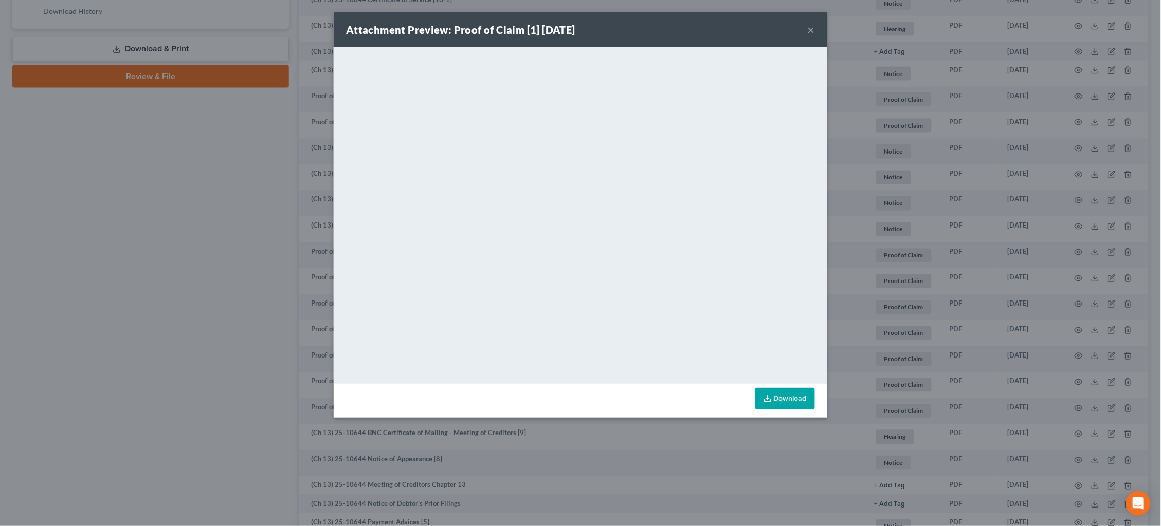
click at [958, 271] on div "Attachment Preview: Proof of Claim [1] 08/05/2025 × <object ng-attr-data='https…" at bounding box center [580, 263] width 1161 height 526
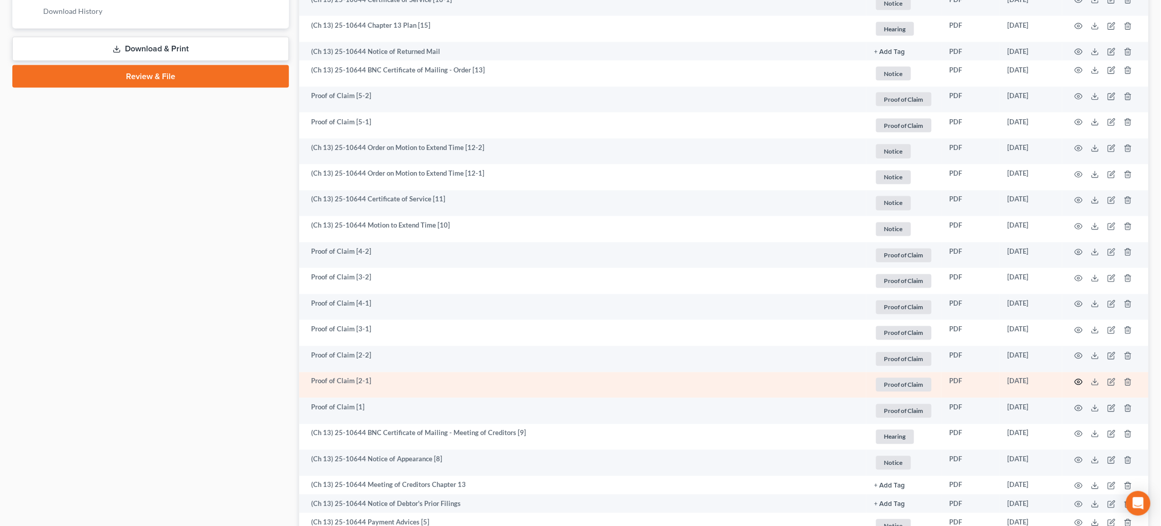
click at [1078, 378] on icon "button" at bounding box center [1078, 382] width 8 height 8
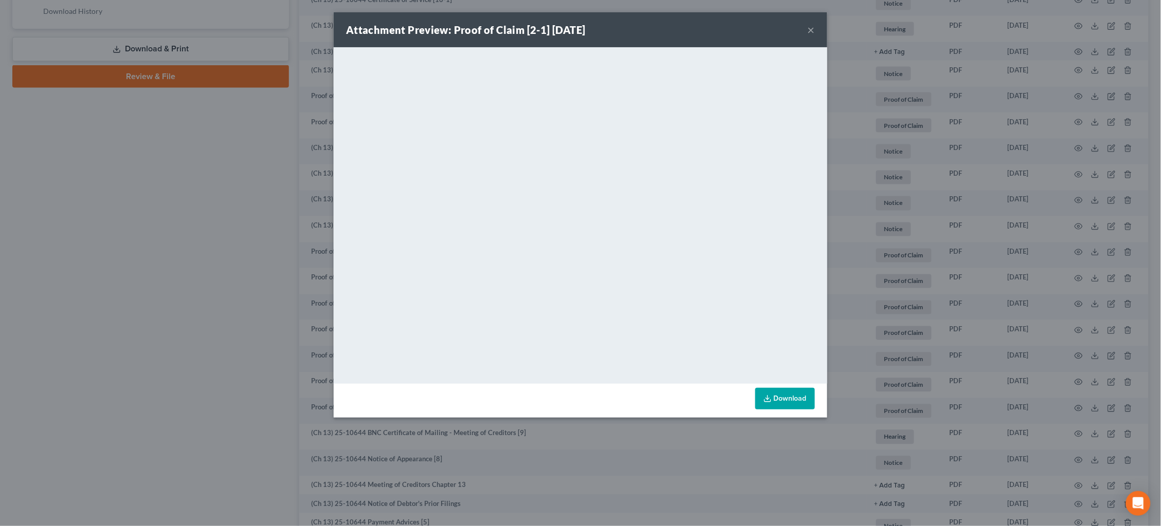
click at [950, 255] on div "Attachment Preview: Proof of Claim [2-1] 08/05/2025 × <object ng-attr-data='htt…" at bounding box center [580, 263] width 1161 height 526
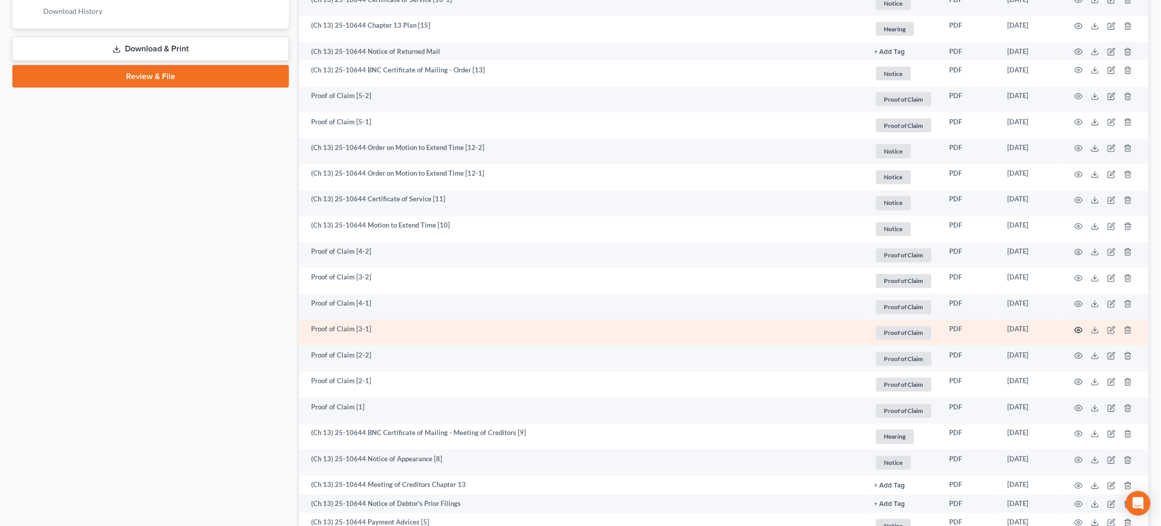
click at [1077, 328] on icon "button" at bounding box center [1079, 331] width 8 height 6
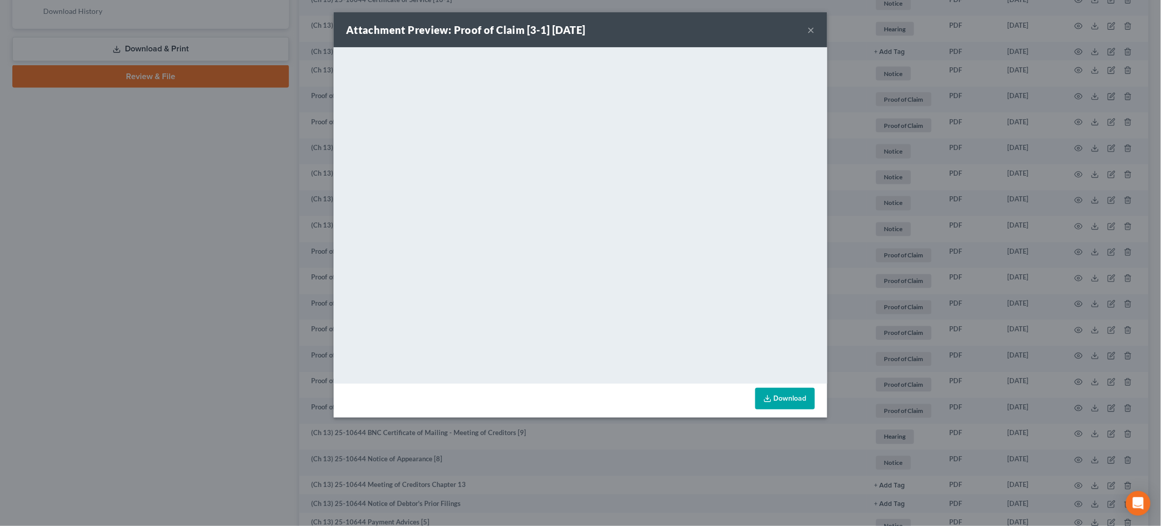
click at [1081, 286] on div "Attachment Preview: Proof of Claim [3-1] 08/06/2025 × <object ng-attr-data='htt…" at bounding box center [580, 263] width 1161 height 526
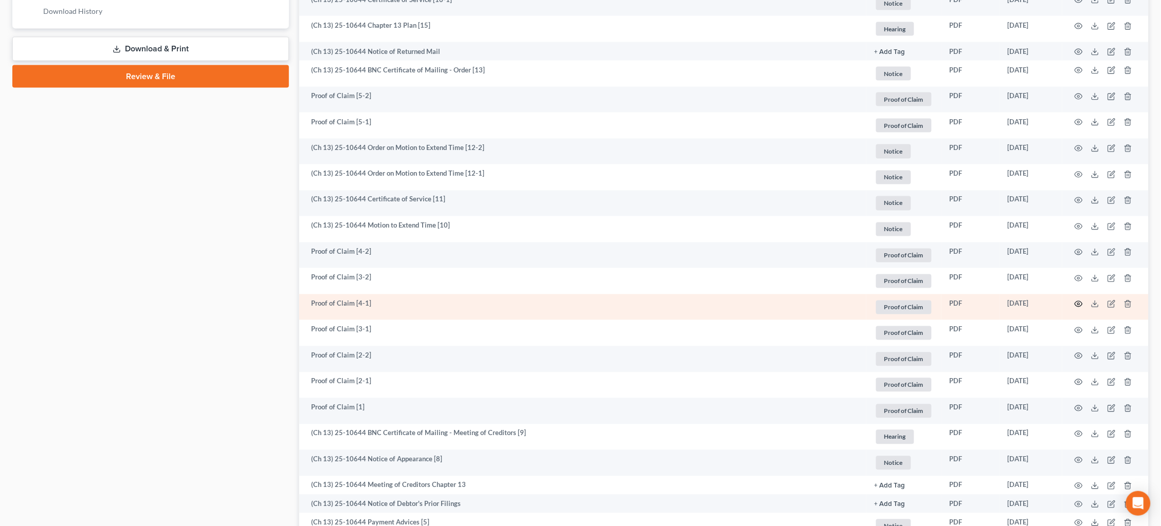
click at [1077, 303] on circle "button" at bounding box center [1078, 304] width 2 height 2
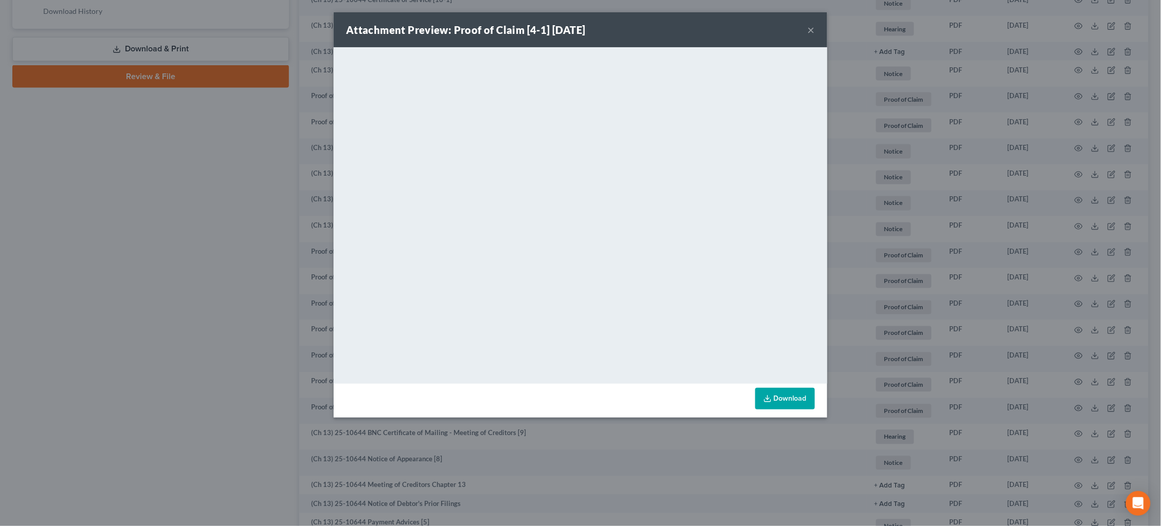
click at [1047, 280] on div "Attachment Preview: Proof of Claim [4-1] 08/06/2025 × <object ng-attr-data='htt…" at bounding box center [580, 263] width 1161 height 526
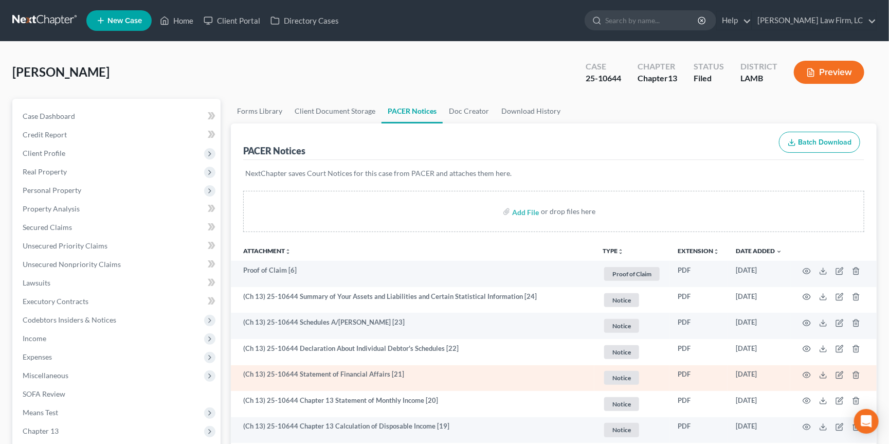
scroll to position [0, 0]
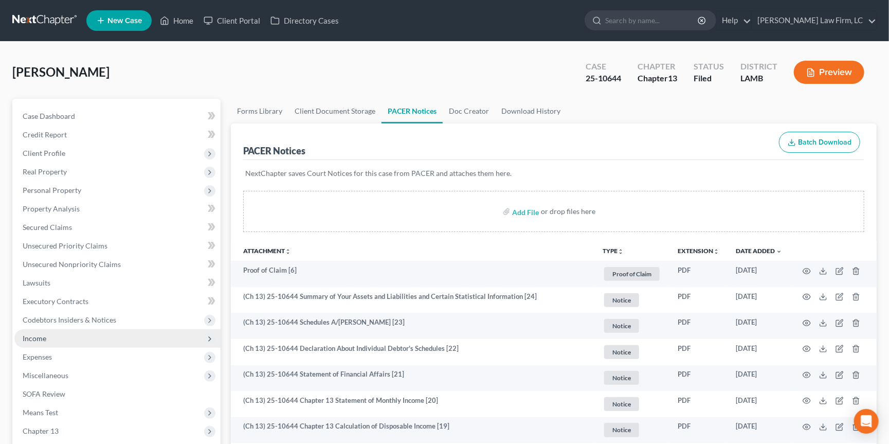
click at [69, 334] on span "Income" at bounding box center [117, 338] width 206 height 19
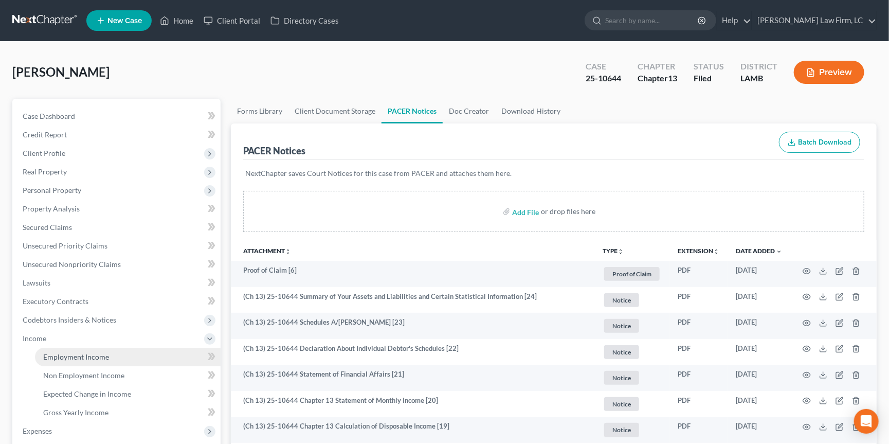
click at [86, 352] on span "Employment Income" at bounding box center [76, 356] width 66 height 9
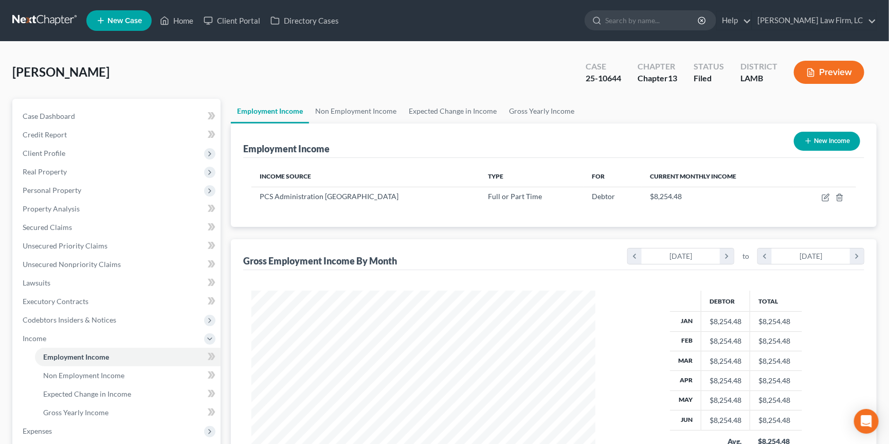
scroll to position [513864, 513679]
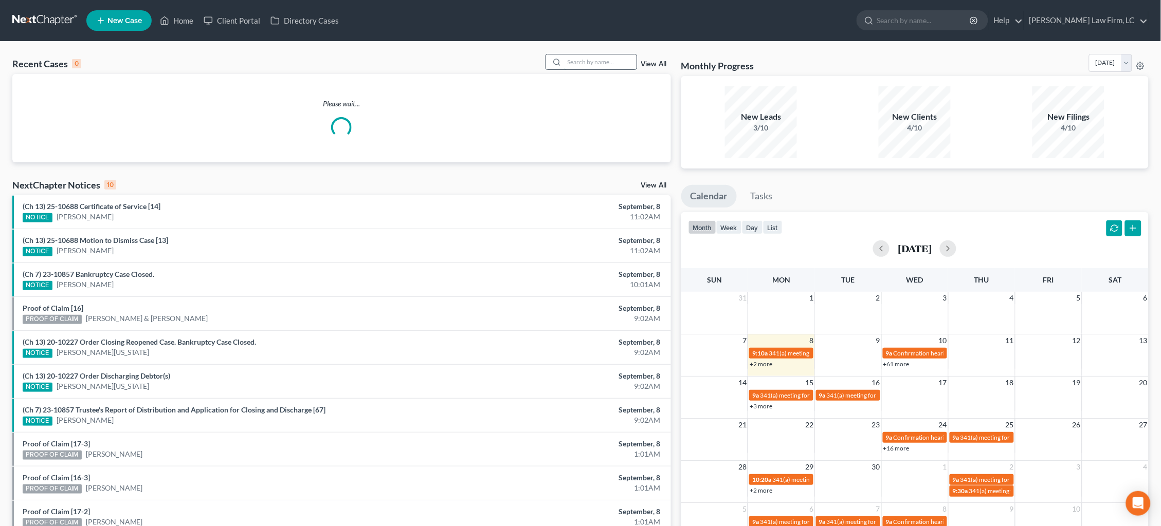
click at [571, 60] on input "search" at bounding box center [600, 61] width 72 height 15
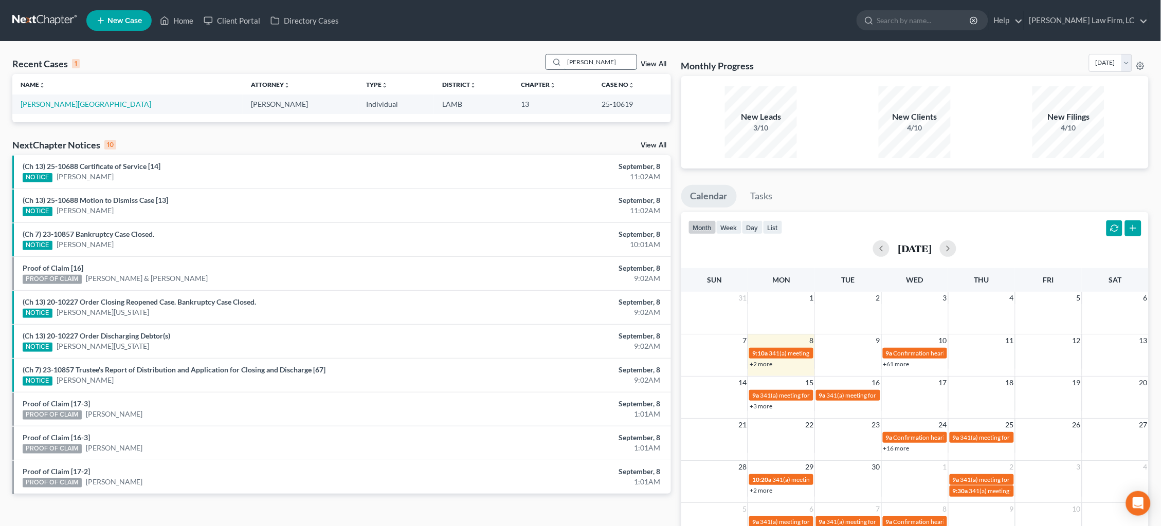
type input "[PERSON_NAME]"
drag, startPoint x: 571, startPoint y: 60, endPoint x: 50, endPoint y: 105, distance: 522.2
click at [53, 106] on link "[PERSON_NAME][GEOGRAPHIC_DATA]" at bounding box center [86, 104] width 131 height 9
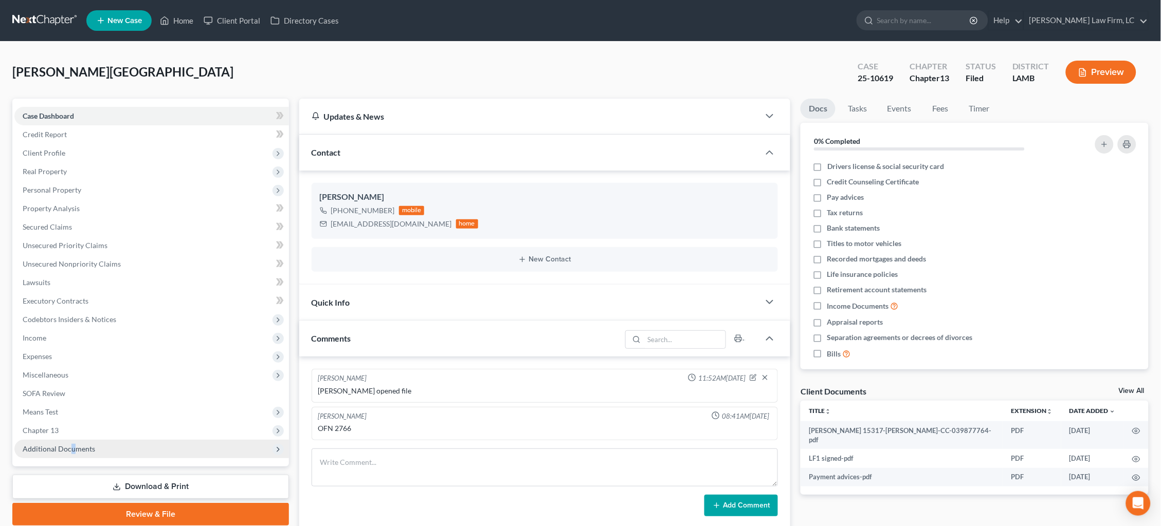
click at [69, 445] on span "Additional Documents" at bounding box center [59, 449] width 72 height 9
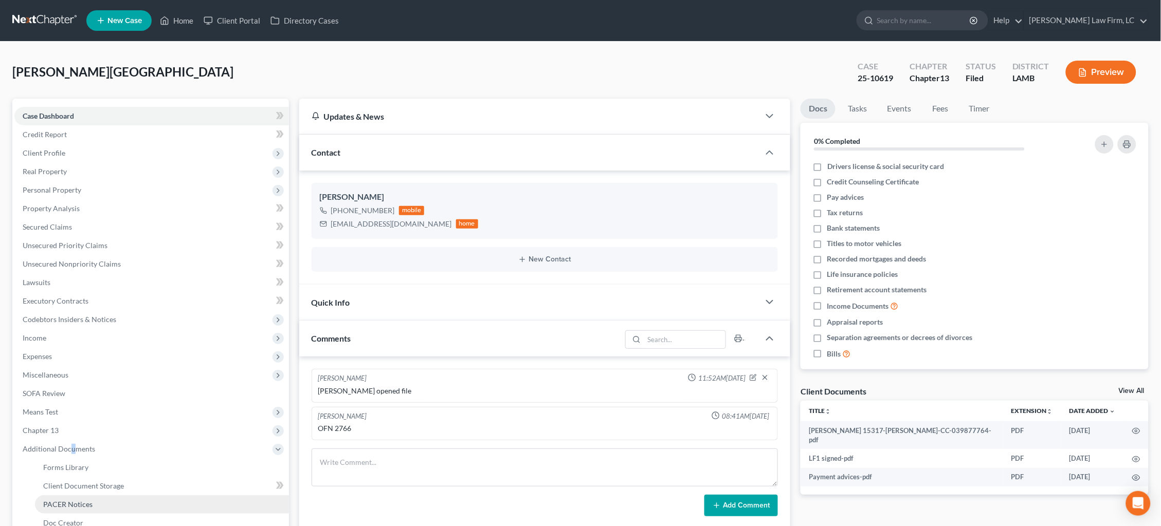
click at [78, 500] on span "PACER Notices" at bounding box center [67, 504] width 49 height 9
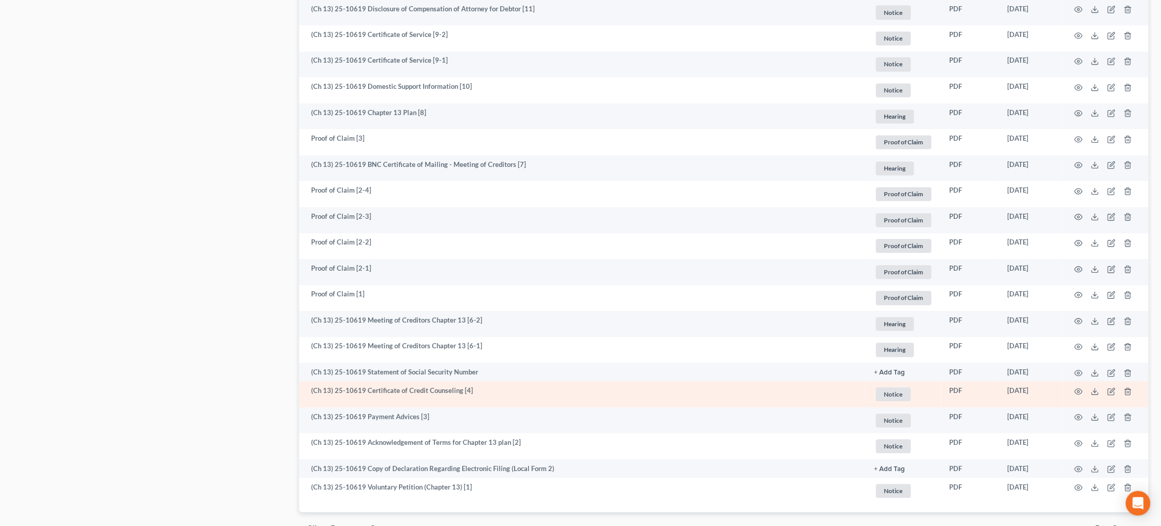
scroll to position [673, 0]
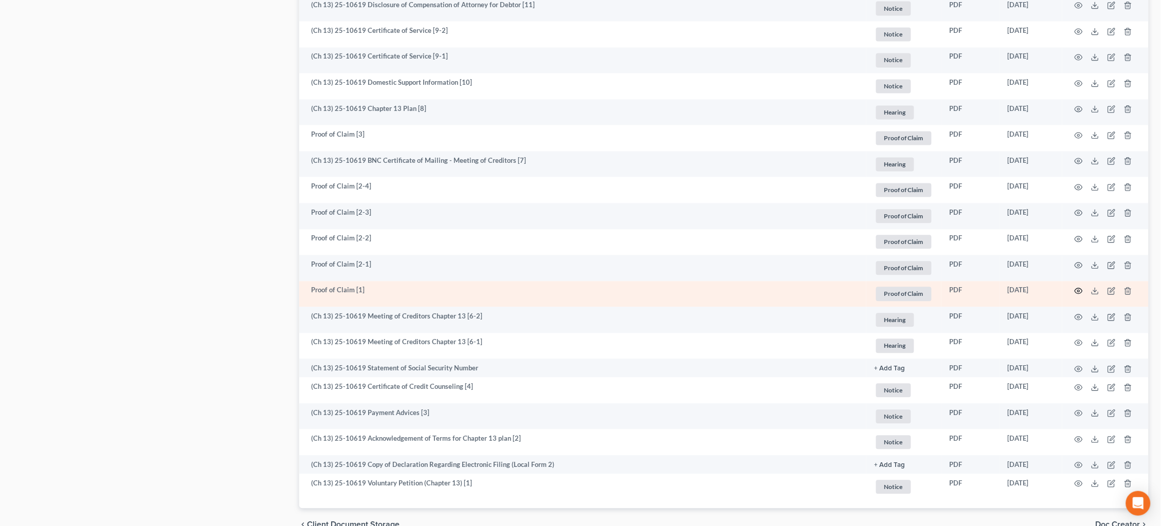
click at [1078, 287] on icon "button" at bounding box center [1078, 291] width 8 height 8
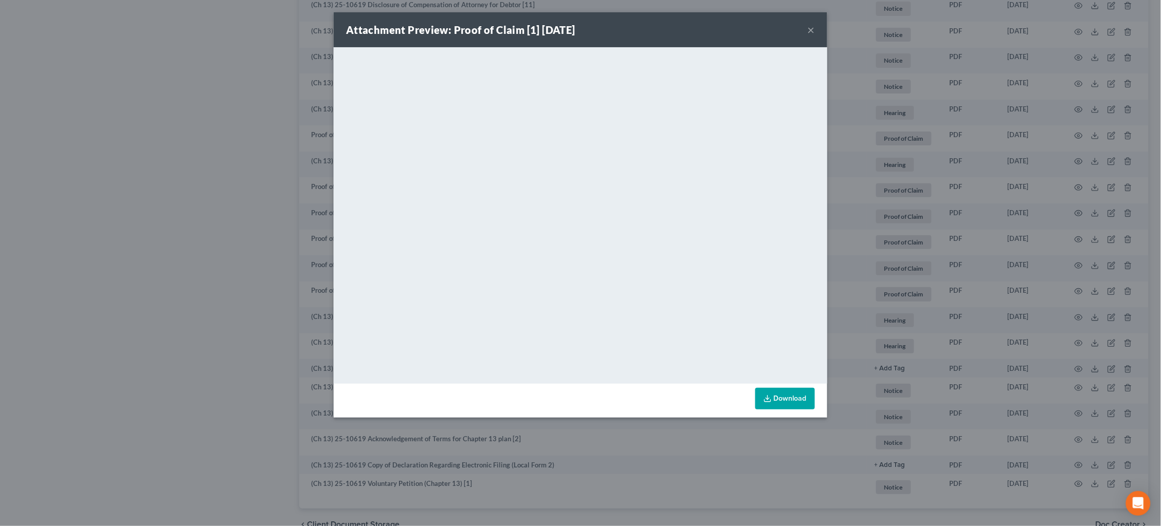
click at [895, 265] on div "Attachment Preview: Proof of Claim [1] [DATE] × <object ng-attr-data='[URL][DOM…" at bounding box center [580, 263] width 1161 height 526
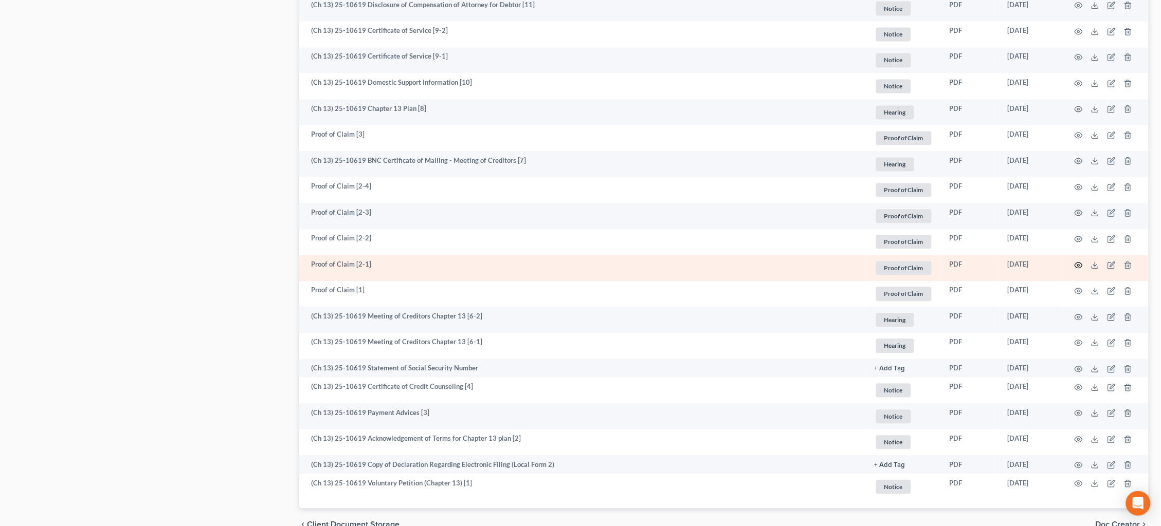
click at [1078, 262] on icon "button" at bounding box center [1078, 266] width 8 height 8
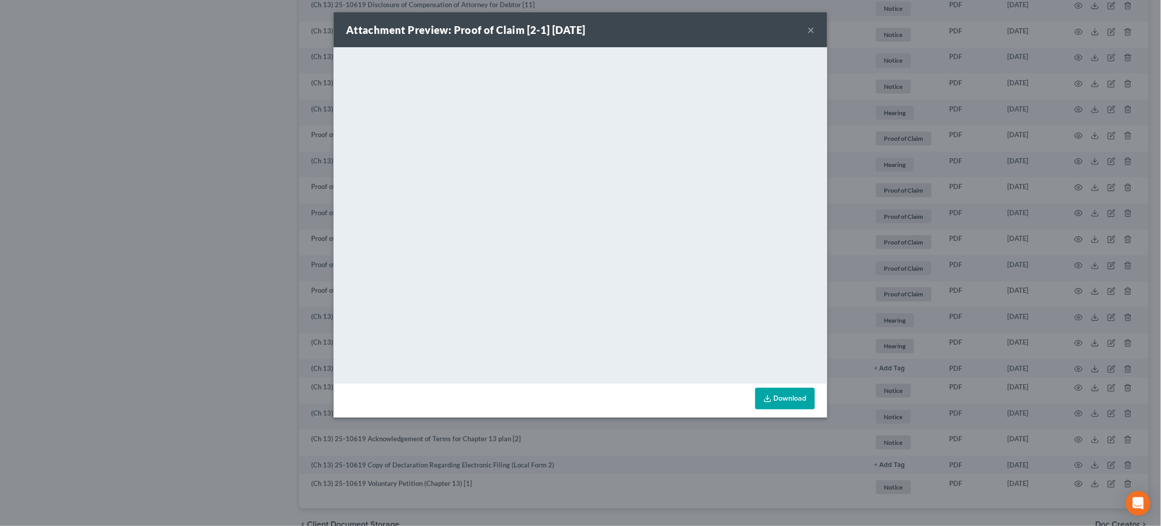
click at [948, 275] on div "Attachment Preview: Proof of Claim [2-1] [DATE] × <object ng-attr-data='[URL][D…" at bounding box center [580, 263] width 1161 height 526
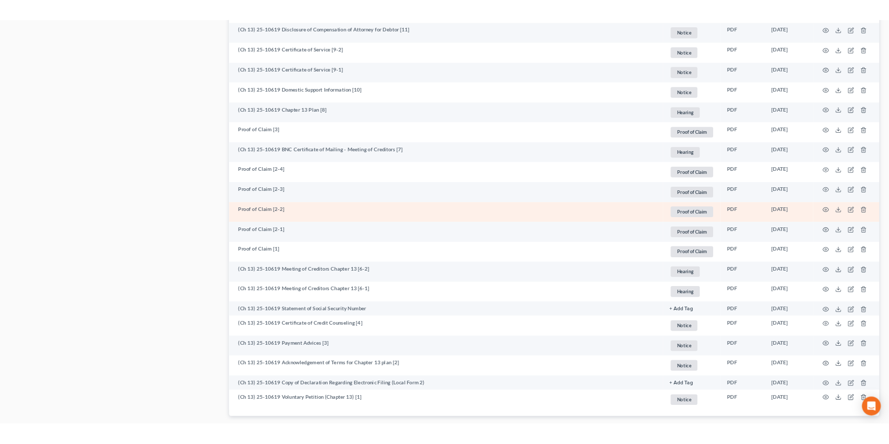
scroll to position [664, 0]
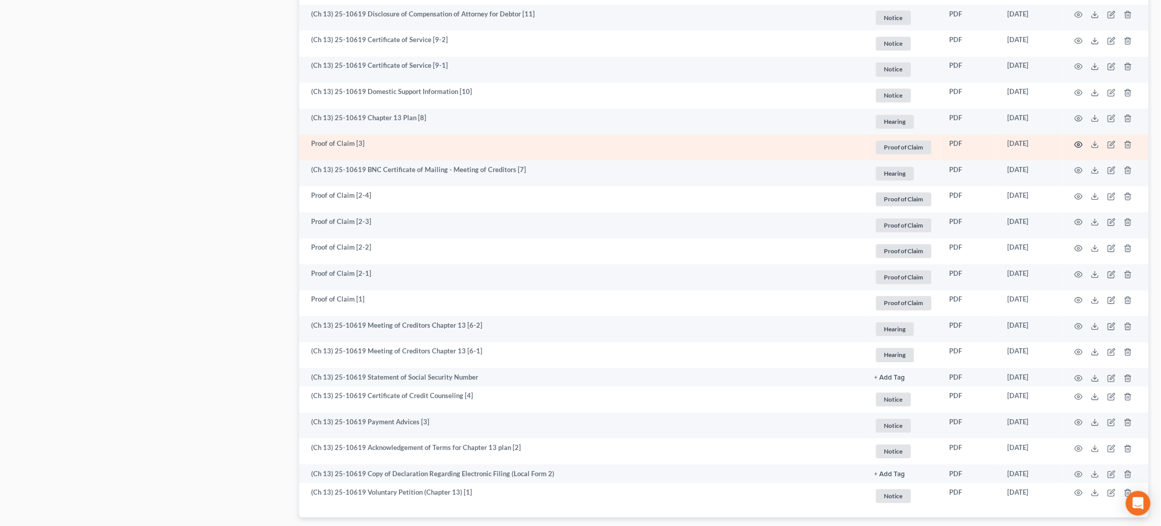
click at [1081, 142] on icon "button" at bounding box center [1079, 145] width 8 height 6
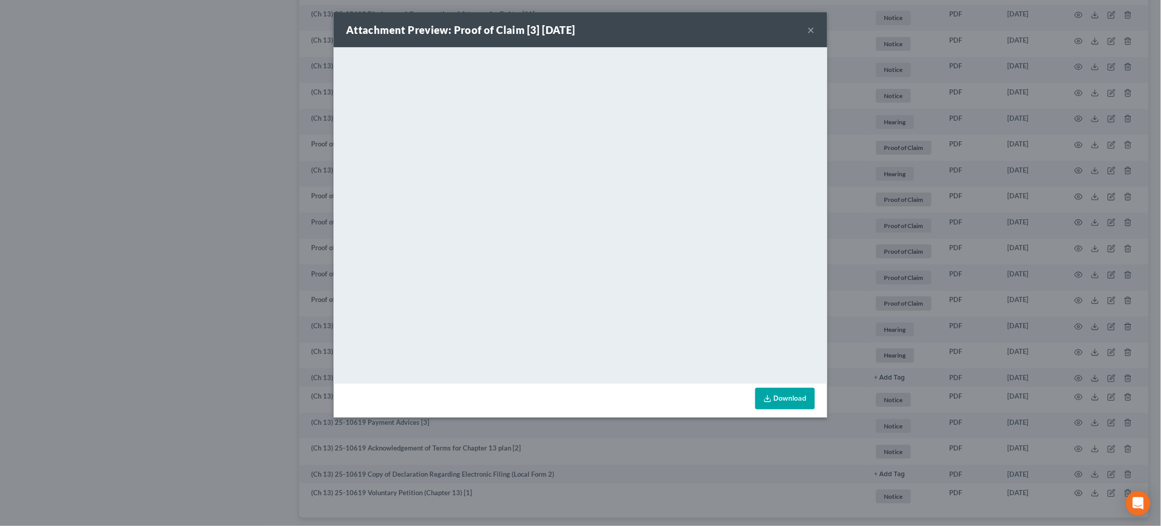
click at [910, 224] on div "Attachment Preview: Proof of Claim [3] [DATE] × <object ng-attr-data='[URL][DOM…" at bounding box center [580, 263] width 1161 height 526
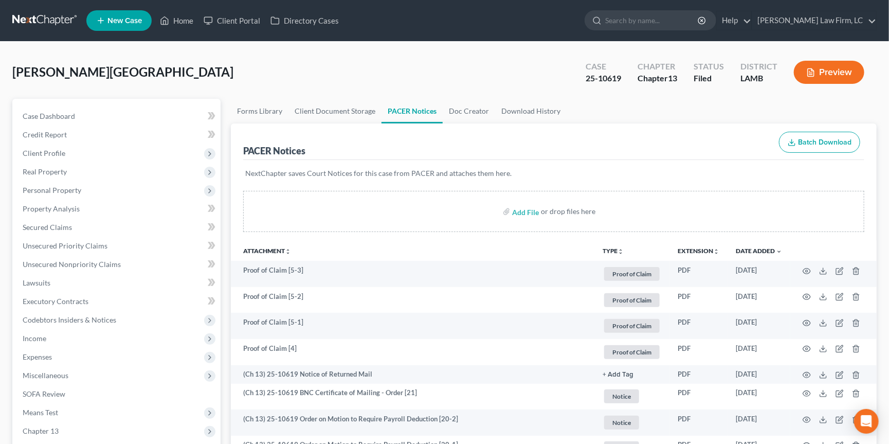
scroll to position [0, 0]
